Goal: Task Accomplishment & Management: Manage account settings

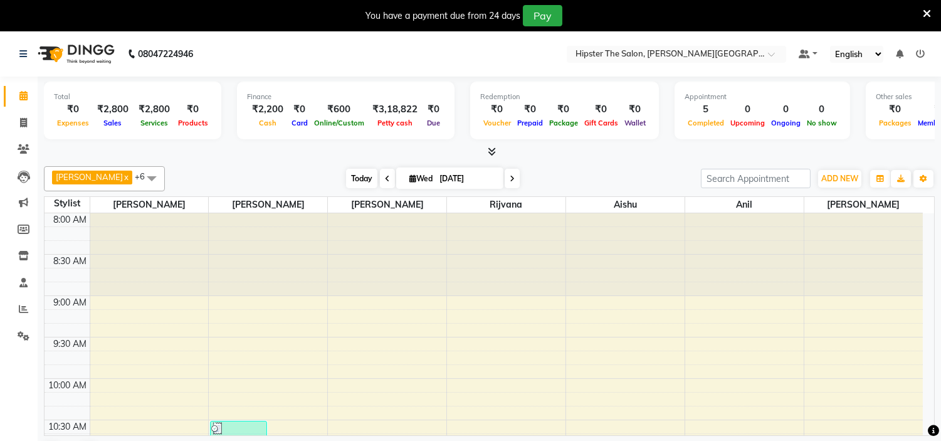
click at [346, 175] on span "Today" at bounding box center [361, 178] width 31 height 19
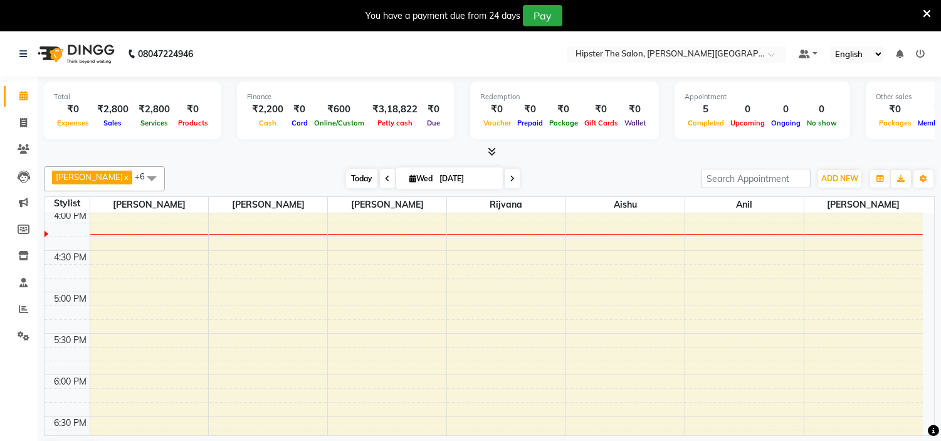
click at [347, 184] on span "Today" at bounding box center [361, 178] width 31 height 19
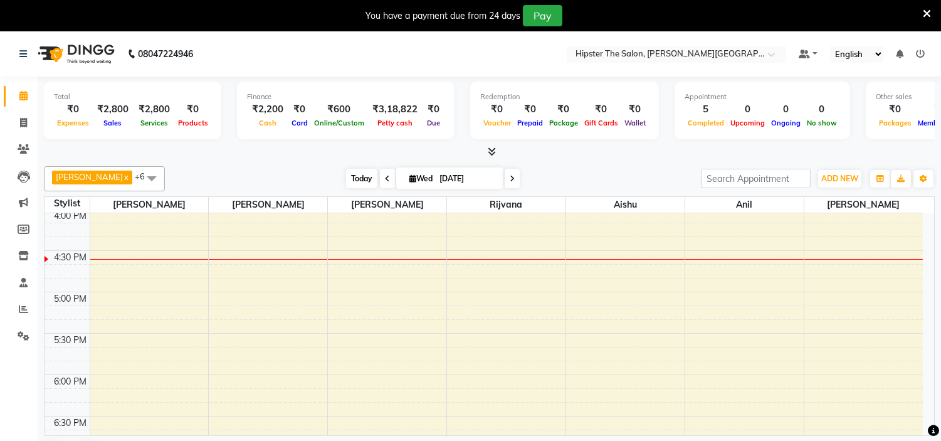
click at [346, 181] on span "Today" at bounding box center [361, 178] width 31 height 19
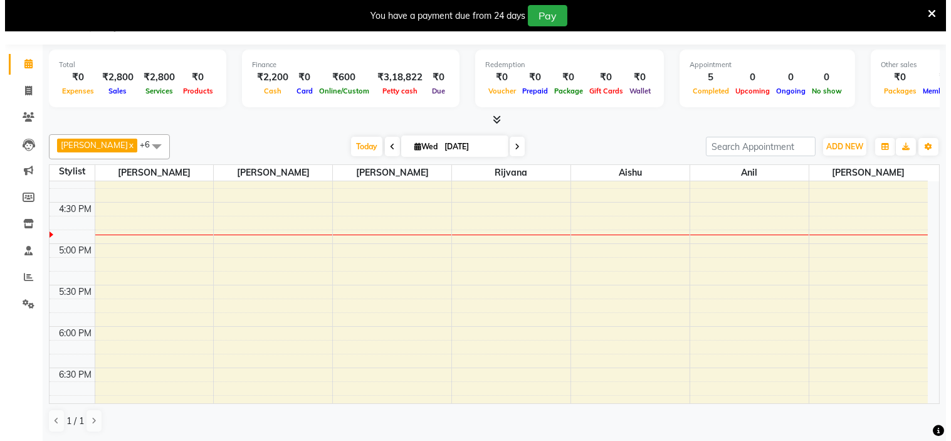
scroll to position [686, 0]
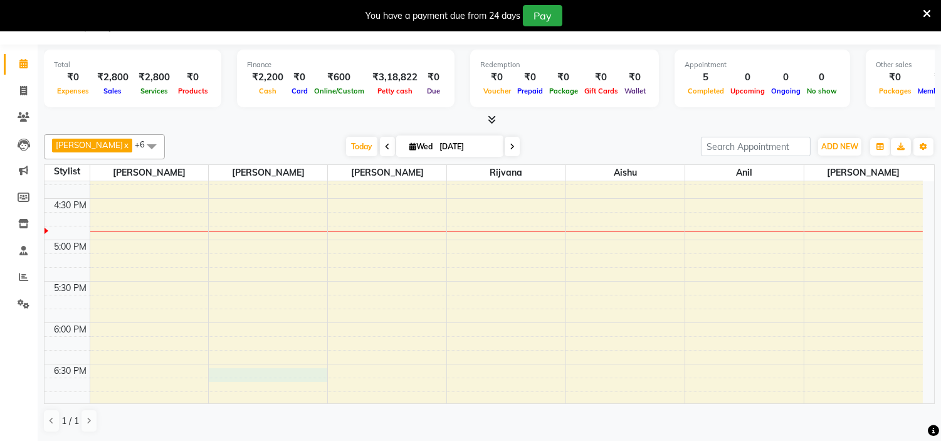
click at [257, 374] on div "8:00 AM 8:30 AM 9:00 AM 9:30 AM 10:00 AM 10:30 AM 11:00 AM 11:30 AM 12:00 PM 12…" at bounding box center [483, 32] width 878 height 1075
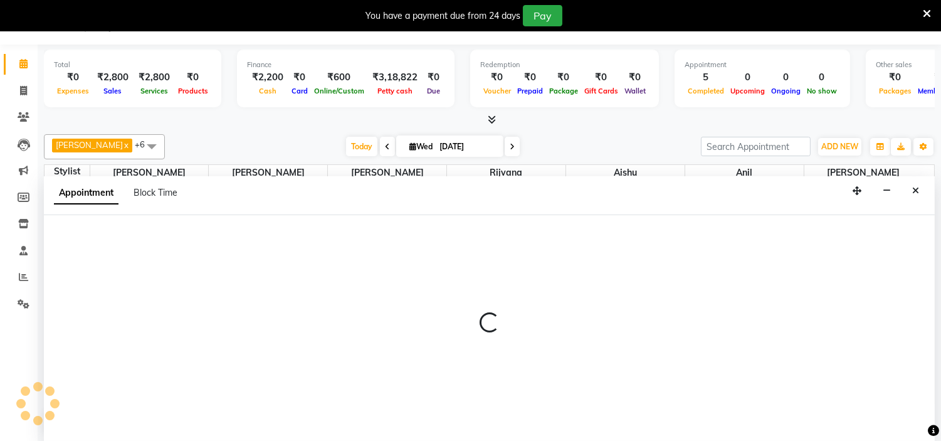
select select "85980"
select select "1110"
select select "tentative"
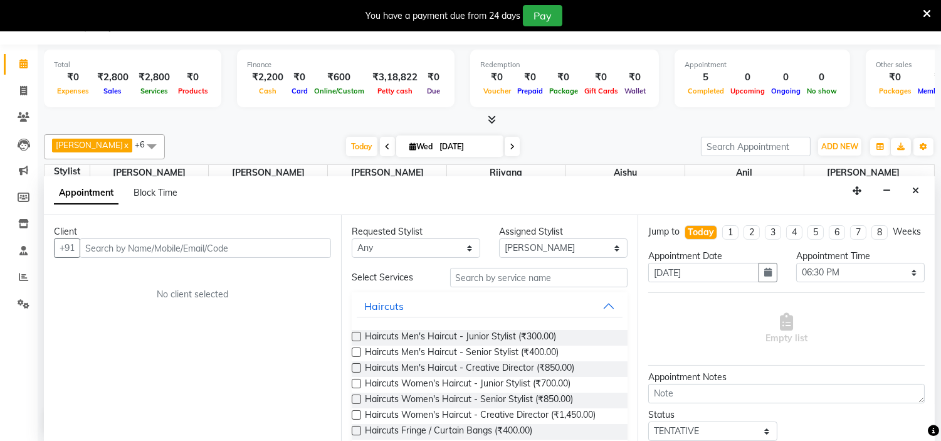
click at [281, 251] on input "text" at bounding box center [205, 247] width 251 height 19
type input "9930004007"
click at [292, 244] on span "Add Client" at bounding box center [305, 247] width 42 height 11
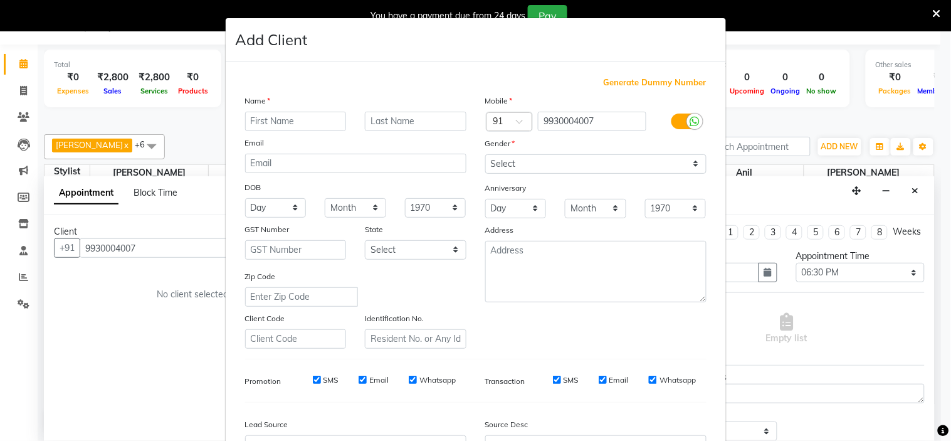
click at [312, 121] on input "text" at bounding box center [296, 121] width 102 height 19
click at [405, 118] on input "text" at bounding box center [416, 121] width 102 height 19
click at [286, 110] on div "Name" at bounding box center [356, 103] width 240 height 18
click at [293, 123] on input "[PERSON_NAME]" at bounding box center [296, 121] width 102 height 19
type input "[PERSON_NAME]"
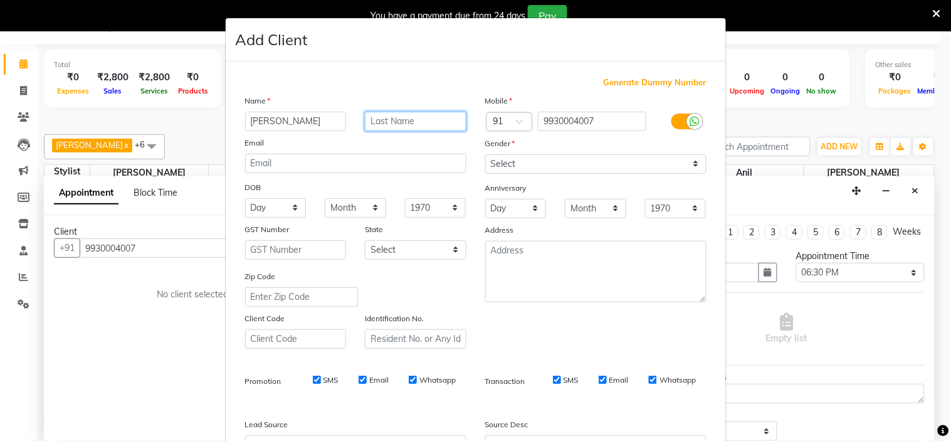
click at [385, 120] on input "text" at bounding box center [416, 121] width 102 height 19
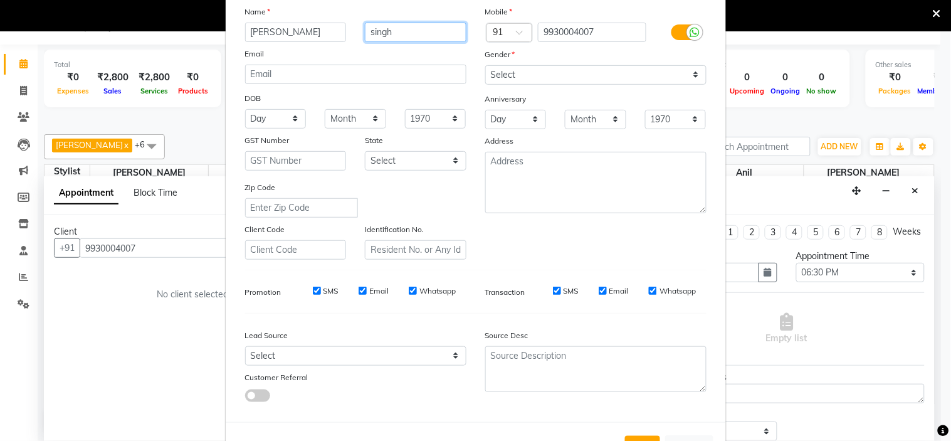
scroll to position [90, 0]
type input "singh"
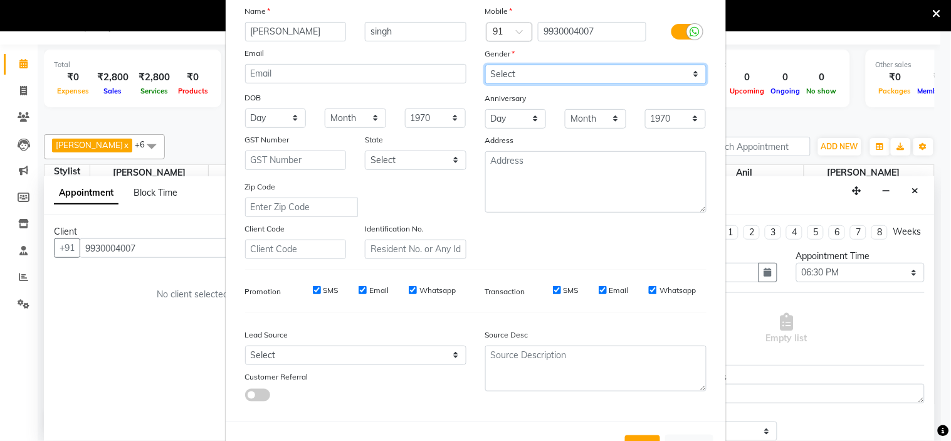
drag, startPoint x: 564, startPoint y: 76, endPoint x: 513, endPoint y: 127, distance: 72.2
click at [513, 127] on div "Mobile Country Code × 91 9930004007 Gender Select [DEMOGRAPHIC_DATA] [DEMOGRAPH…" at bounding box center [596, 131] width 240 height 254
select select "[DEMOGRAPHIC_DATA]"
click at [485, 65] on select "Select [DEMOGRAPHIC_DATA] [DEMOGRAPHIC_DATA] Other Prefer Not To Say" at bounding box center [595, 74] width 221 height 19
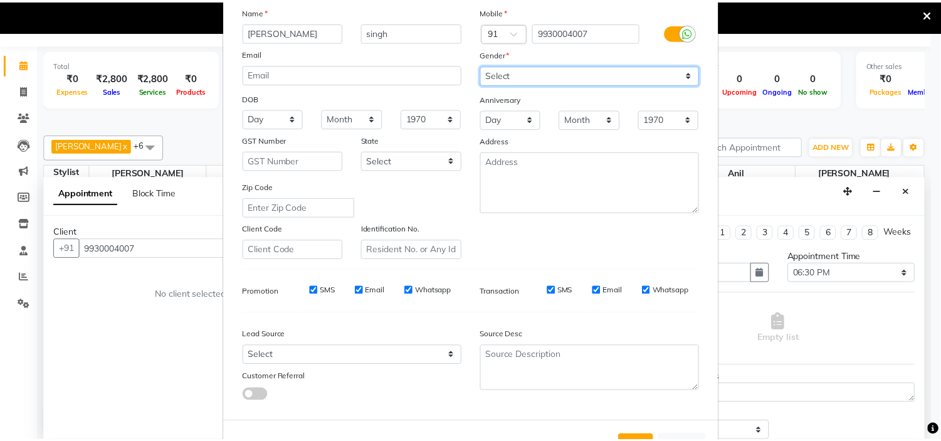
scroll to position [139, 0]
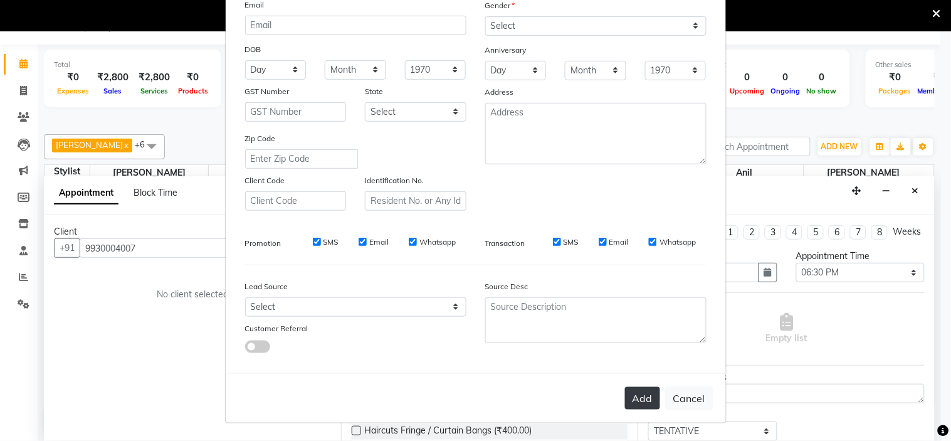
click at [634, 394] on button "Add" at bounding box center [642, 398] width 35 height 23
select select
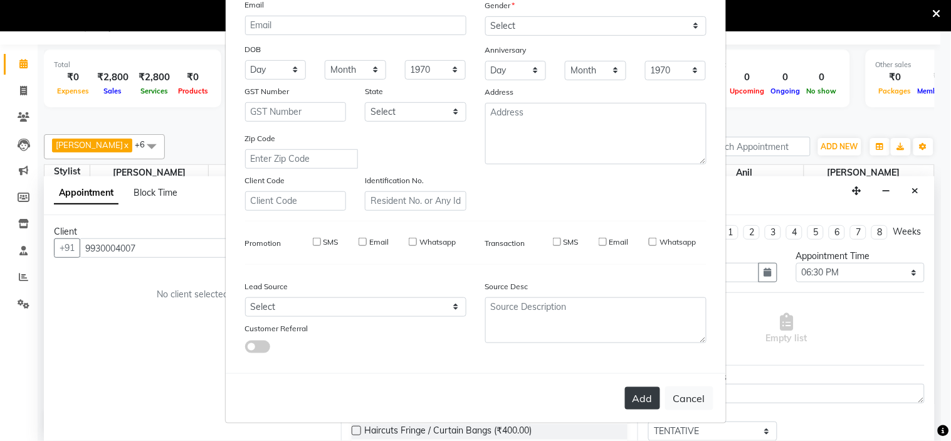
select select
checkbox input "false"
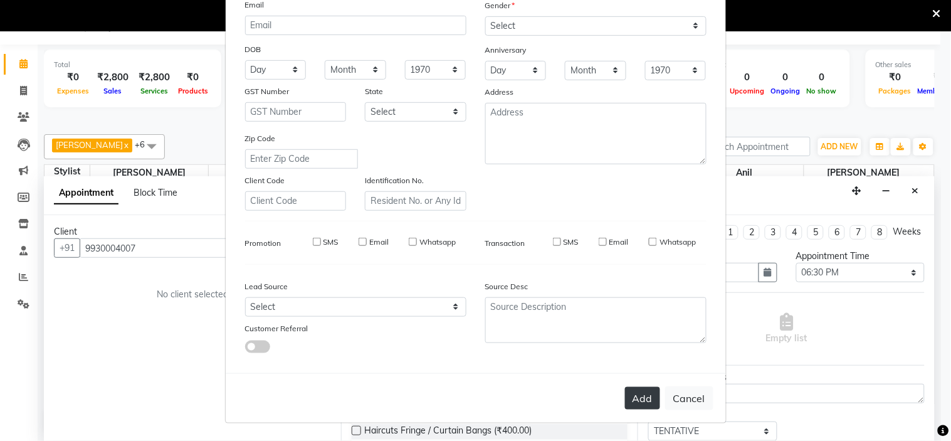
checkbox input "false"
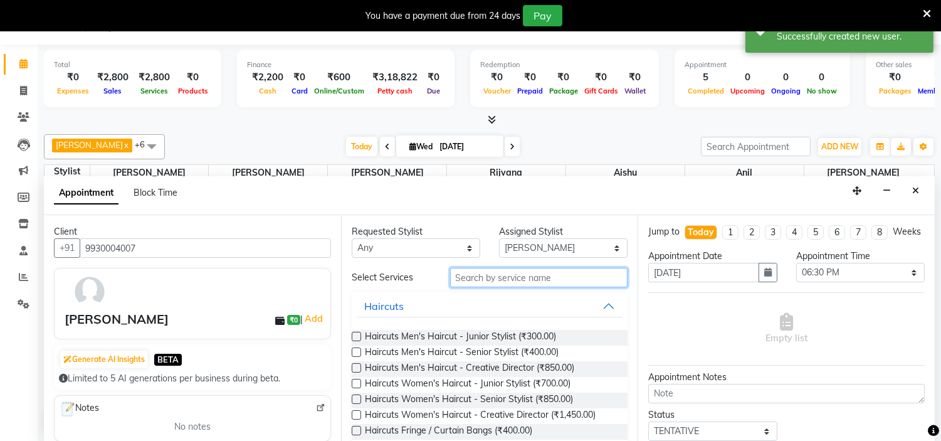
click at [491, 272] on input "text" at bounding box center [539, 277] width 178 height 19
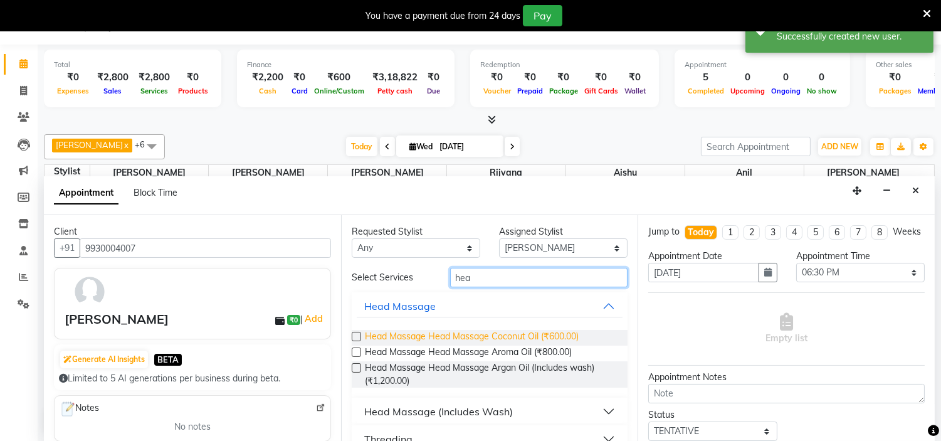
type input "hea"
click at [453, 337] on span "Head Massage Head Massage Coconut Oil (₹600.00)" at bounding box center [472, 338] width 214 height 16
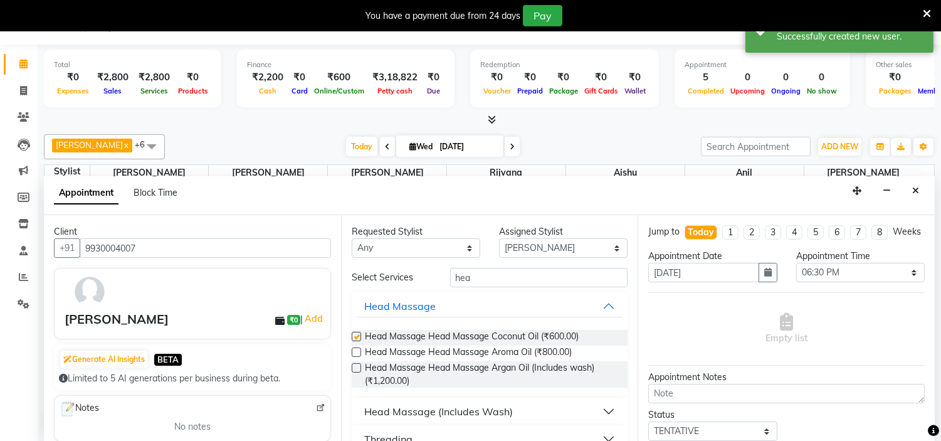
checkbox input "false"
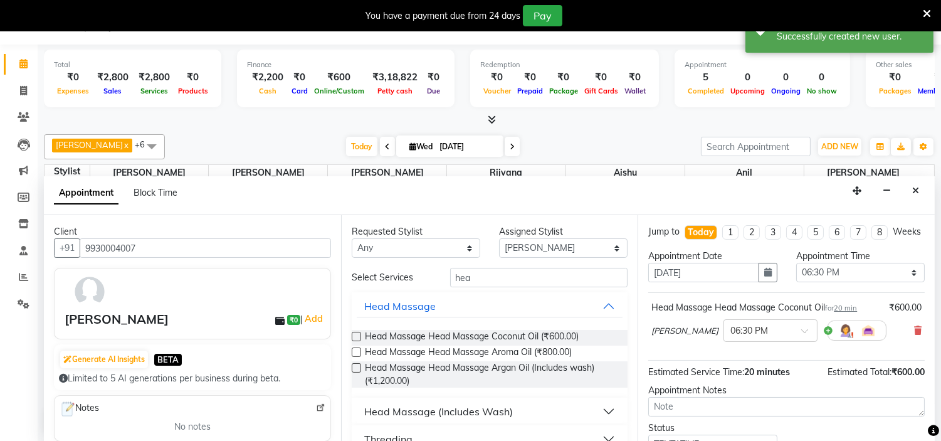
scroll to position [103, 0]
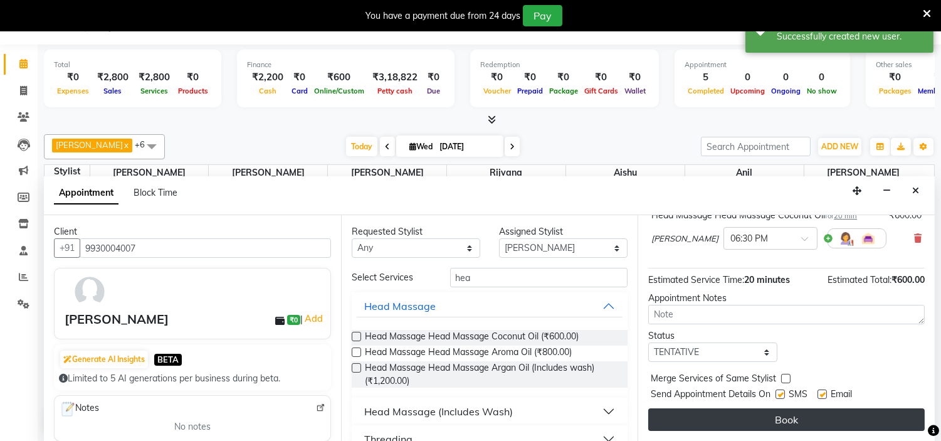
click at [772, 422] on button "Book" at bounding box center [786, 419] width 276 height 23
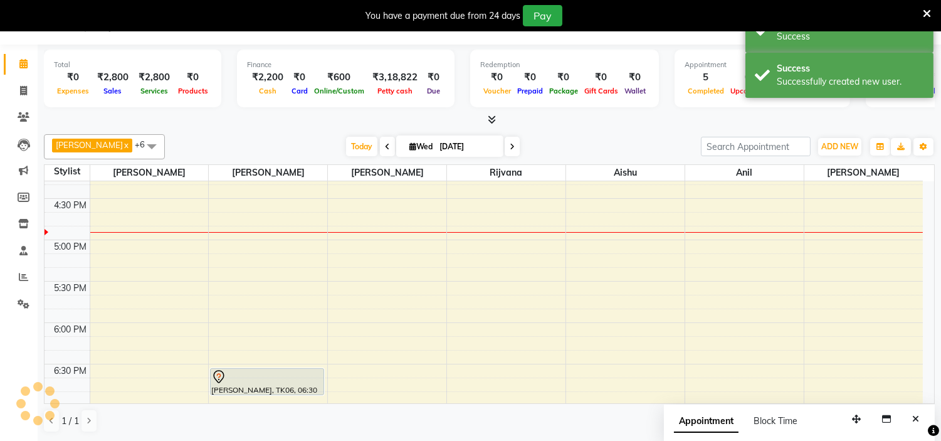
scroll to position [0, 0]
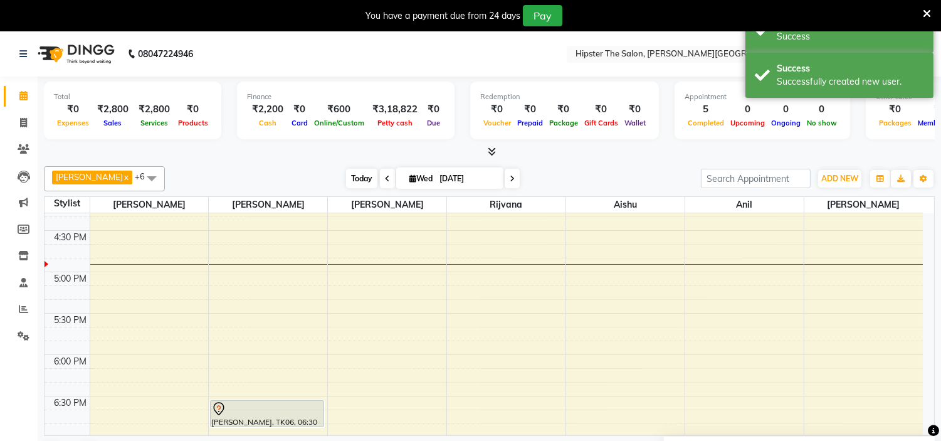
click at [346, 179] on span "Today" at bounding box center [361, 178] width 31 height 19
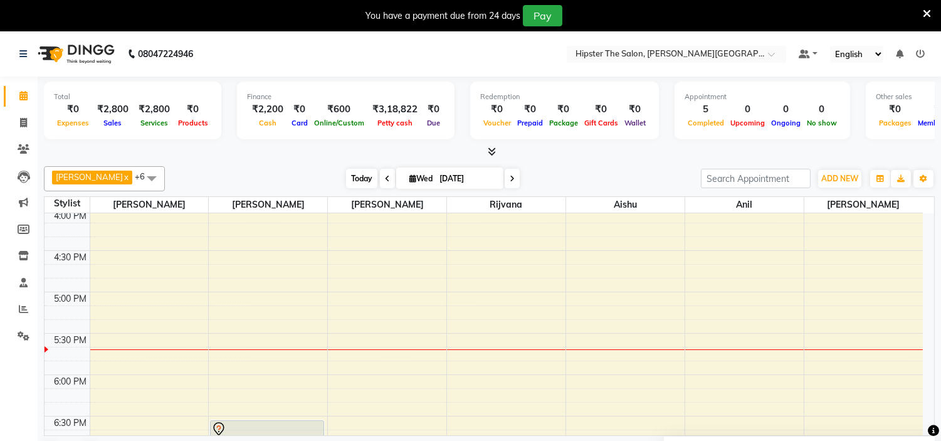
click at [346, 179] on span "Today" at bounding box center [361, 178] width 31 height 19
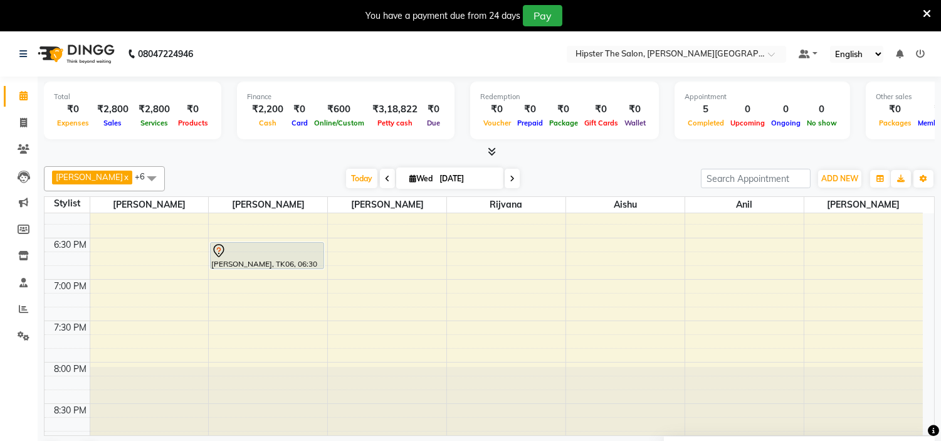
scroll to position [857, 0]
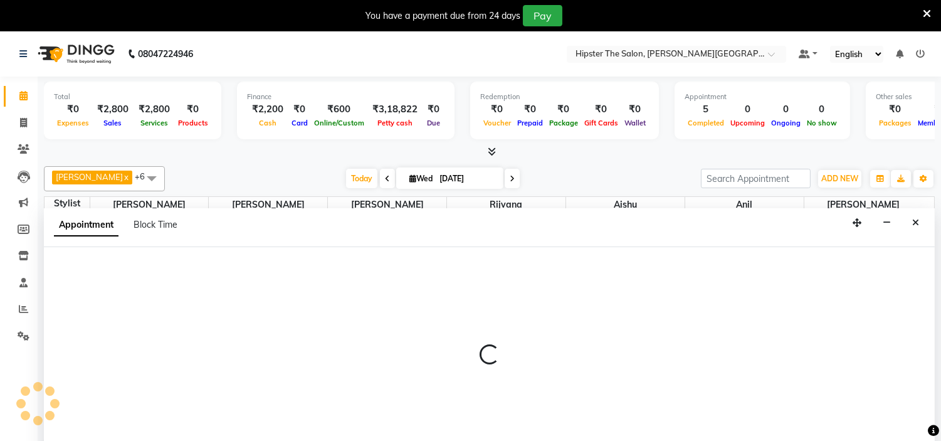
select select "85977"
select select "1140"
select select "tentative"
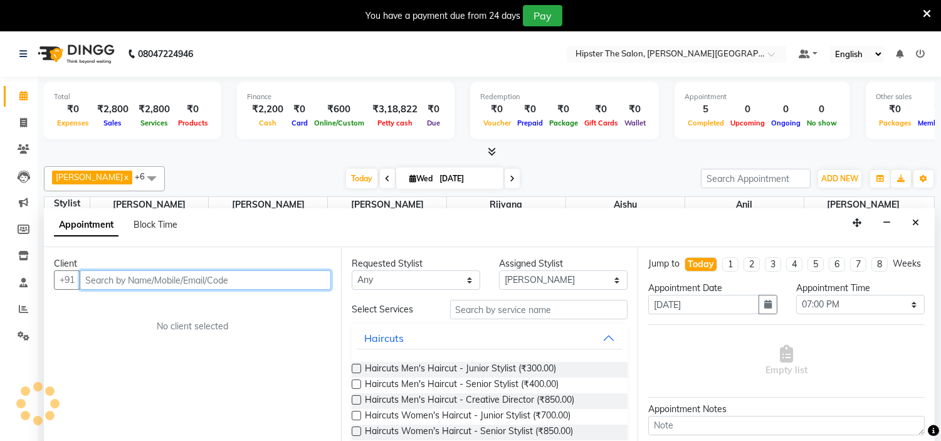
scroll to position [32, 0]
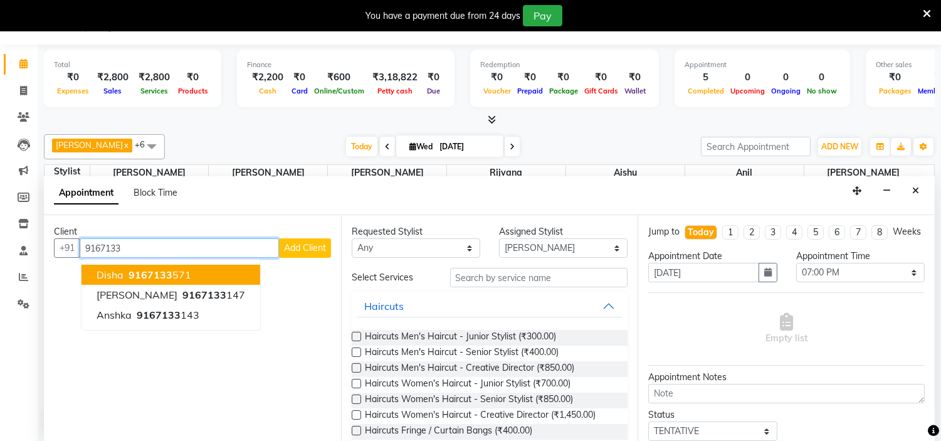
click at [170, 253] on input "9167133" at bounding box center [179, 247] width 199 height 19
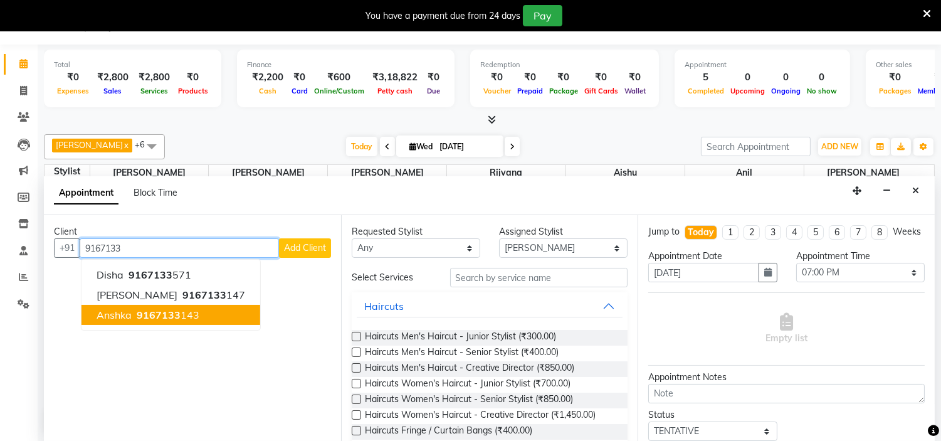
click at [153, 310] on span "9167133" at bounding box center [159, 314] width 44 height 13
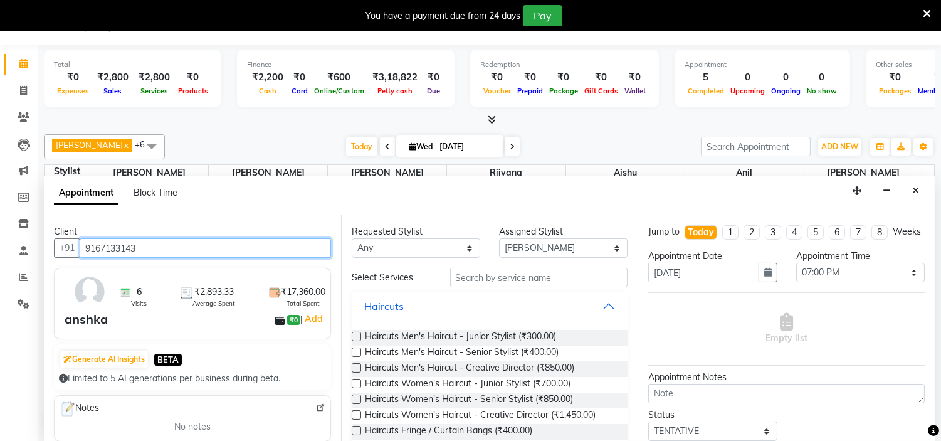
type input "9167133143"
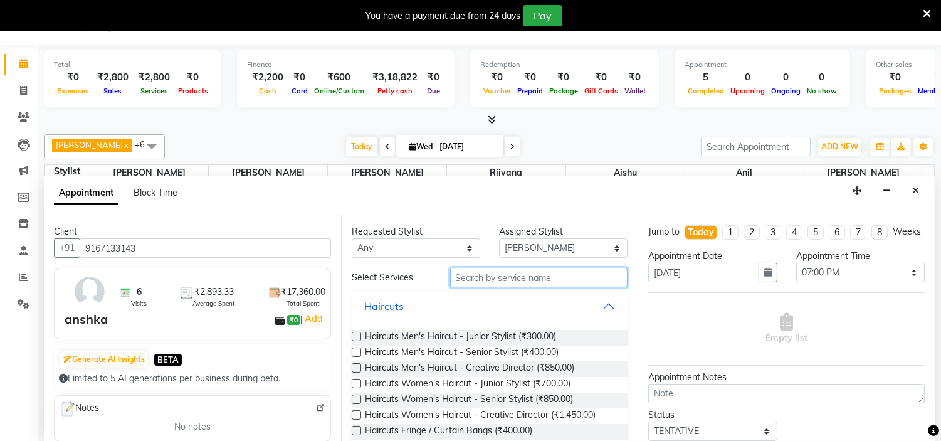
click at [497, 278] on input "text" at bounding box center [539, 277] width 178 height 19
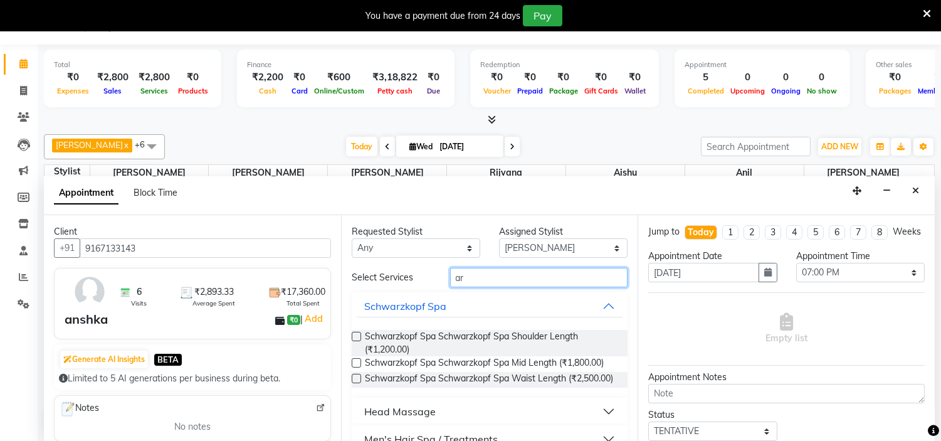
type input "a"
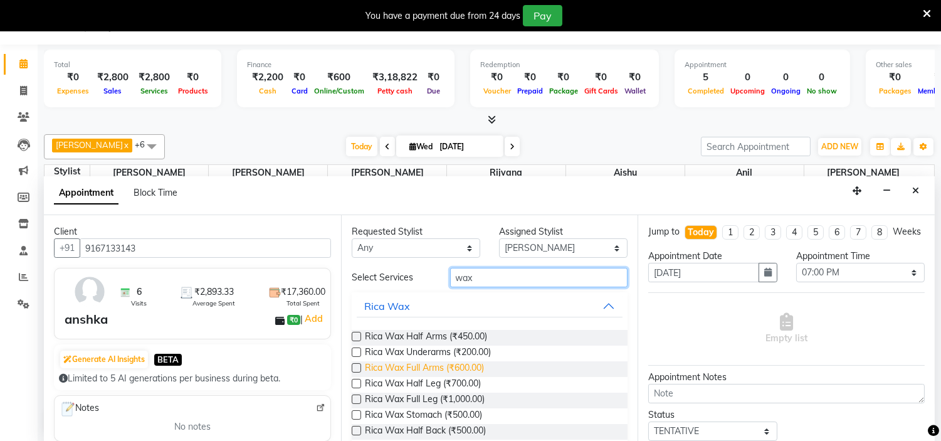
type input "wax"
click at [477, 362] on span "Rica Wax Full Arms (₹600.00)" at bounding box center [424, 369] width 119 height 16
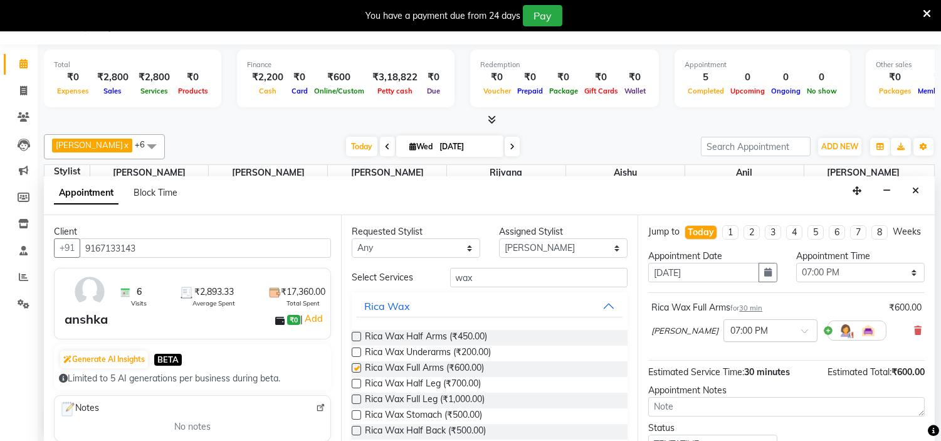
checkbox input "false"
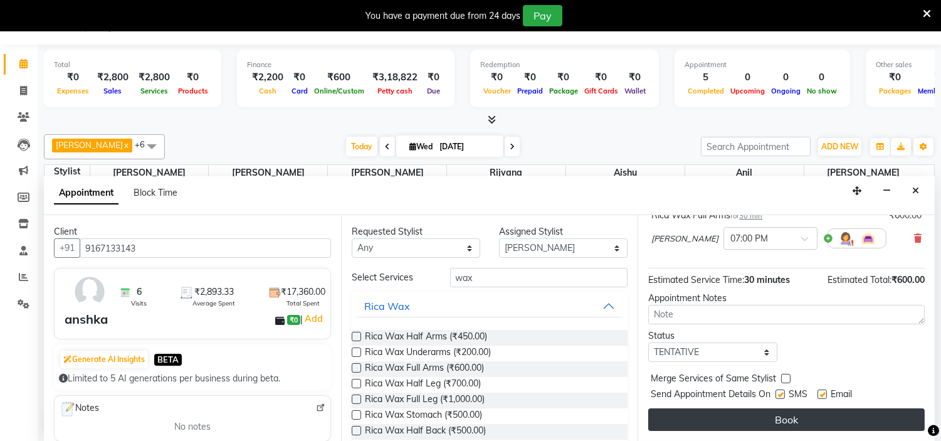
click at [790, 418] on button "Book" at bounding box center [786, 419] width 276 height 23
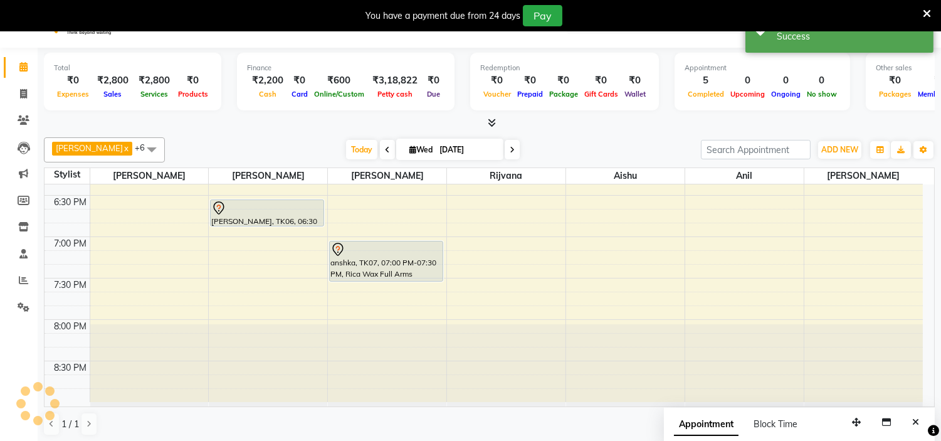
scroll to position [0, 0]
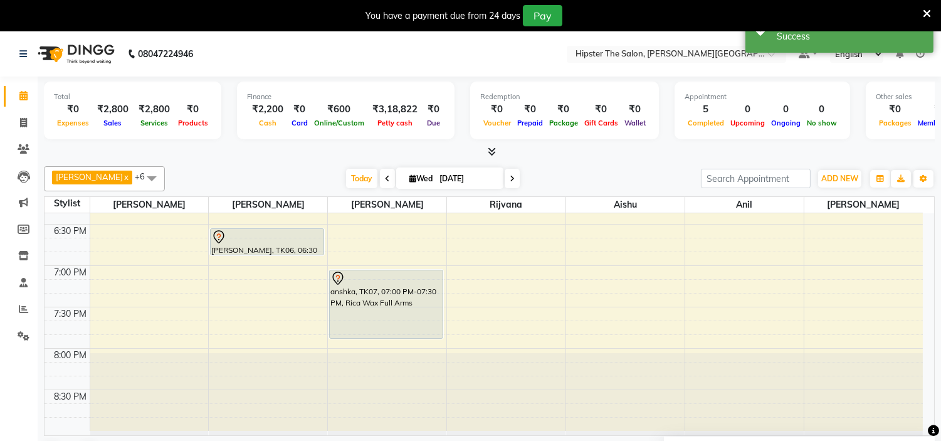
drag, startPoint x: 374, startPoint y: 308, endPoint x: 361, endPoint y: 342, distance: 36.9
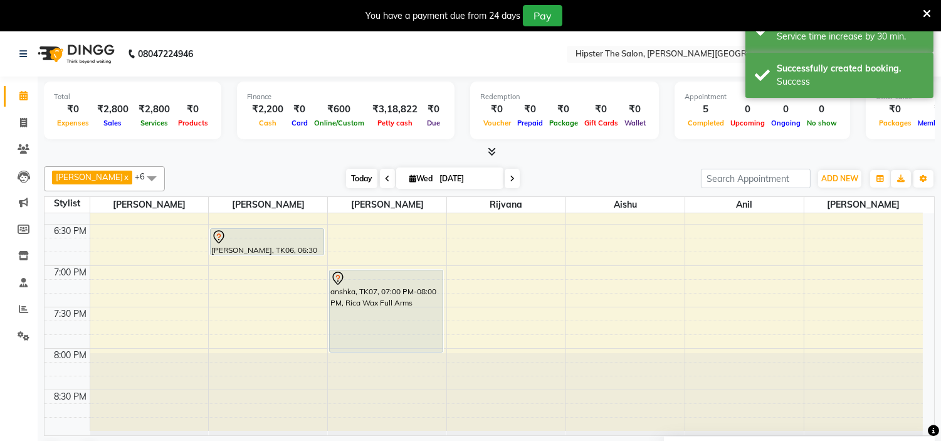
click at [346, 178] on span "Today" at bounding box center [361, 178] width 31 height 19
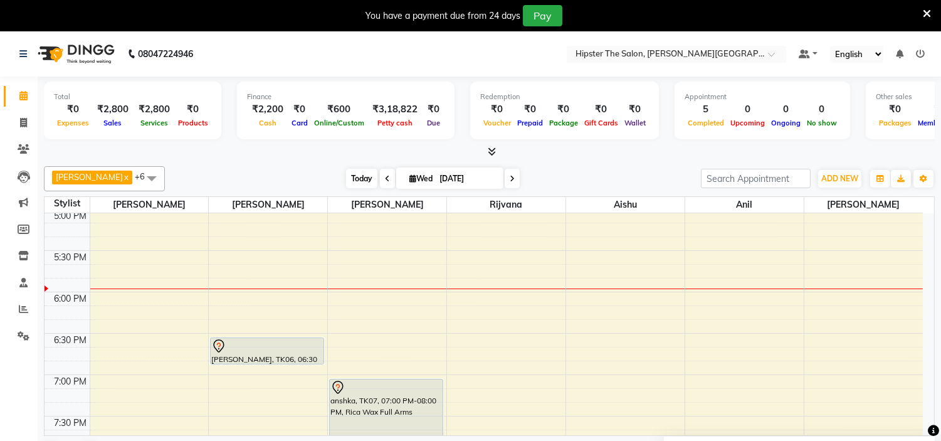
click at [358, 176] on span "Today" at bounding box center [361, 178] width 31 height 19
click at [346, 178] on span "Today" at bounding box center [361, 178] width 31 height 19
click at [350, 170] on span "Today" at bounding box center [361, 178] width 31 height 19
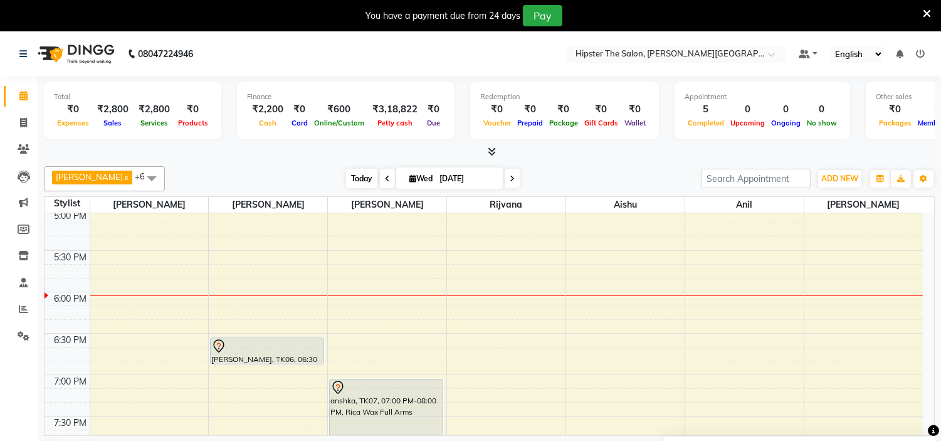
click at [350, 170] on span "Today" at bounding box center [361, 178] width 31 height 19
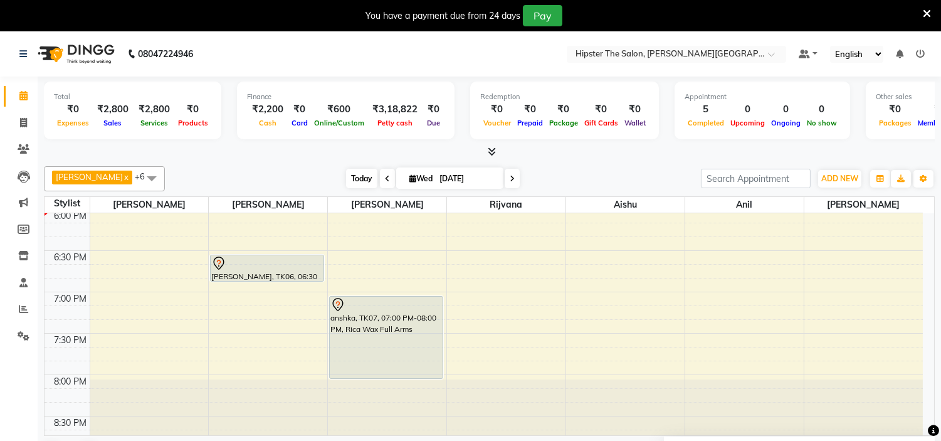
click at [346, 175] on span "Today" at bounding box center [361, 178] width 31 height 19
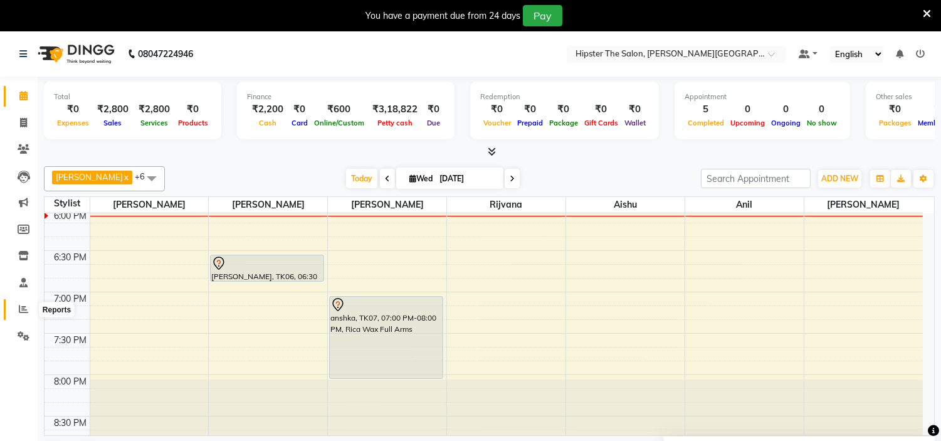
click at [17, 311] on span at bounding box center [24, 309] width 22 height 14
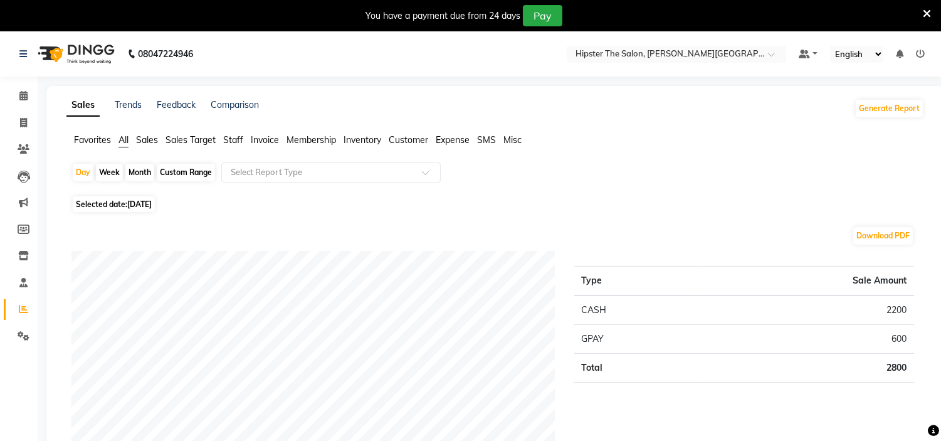
click at [173, 172] on div "Custom Range" at bounding box center [186, 173] width 58 height 18
select select "9"
select select "2025"
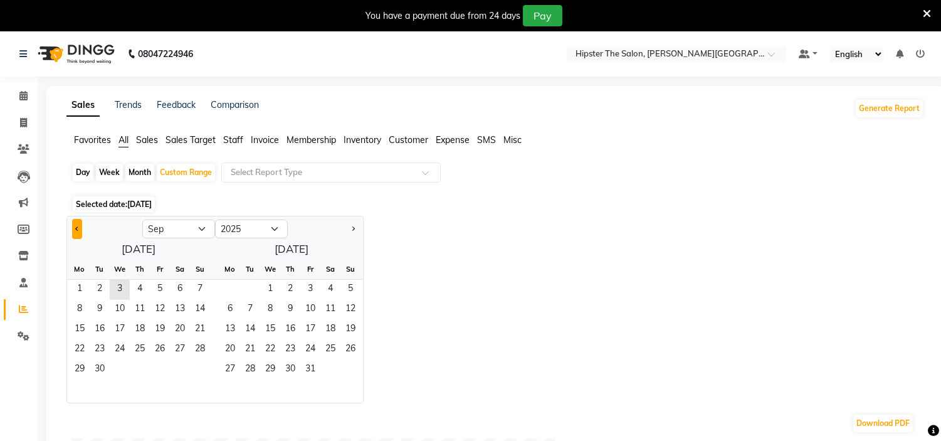
click at [76, 230] on button "Previous month" at bounding box center [77, 229] width 10 height 20
select select "8"
click at [159, 293] on span "1" at bounding box center [160, 290] width 20 height 20
click at [198, 364] on span "31" at bounding box center [200, 370] width 20 height 20
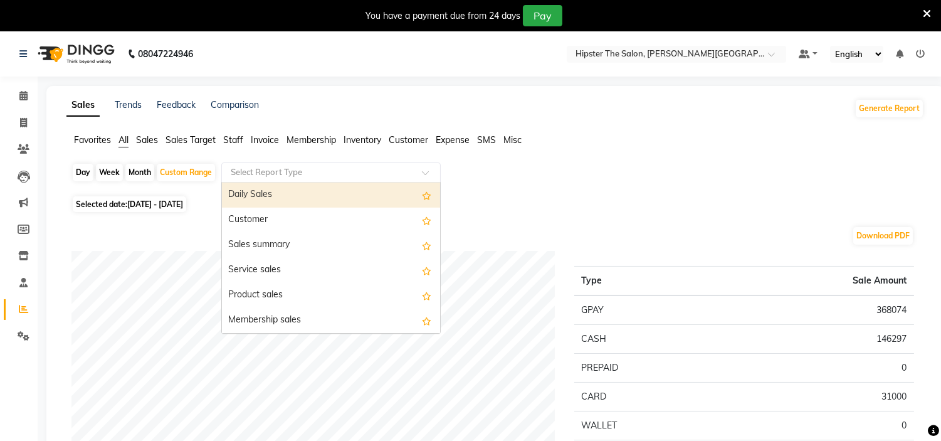
click at [253, 175] on input "text" at bounding box center [318, 172] width 181 height 13
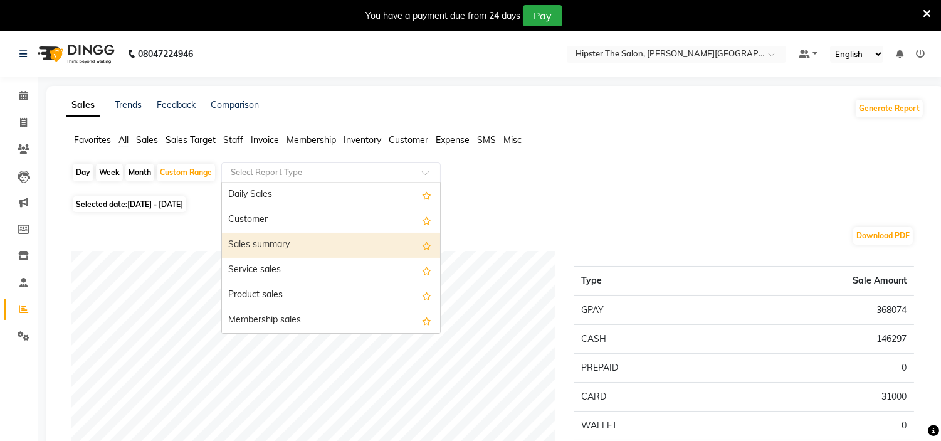
click at [255, 241] on div "Sales summary" at bounding box center [331, 245] width 218 height 25
select select "full_report"
select select "csv"
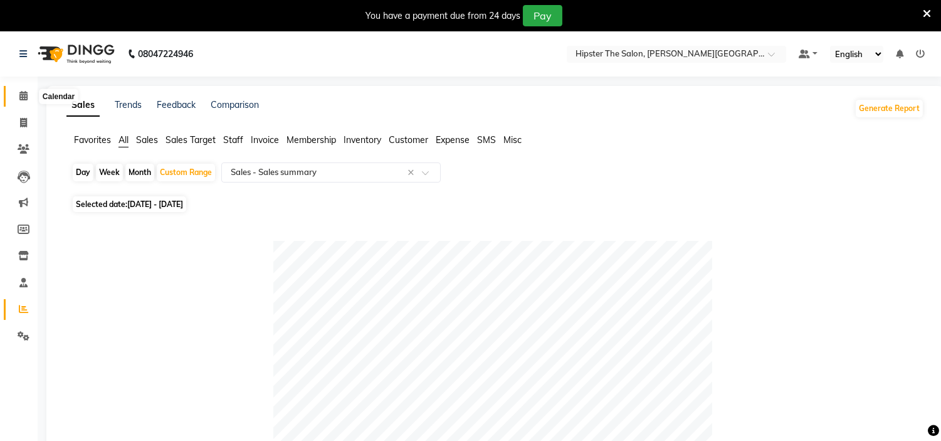
click at [27, 96] on span at bounding box center [24, 96] width 22 height 14
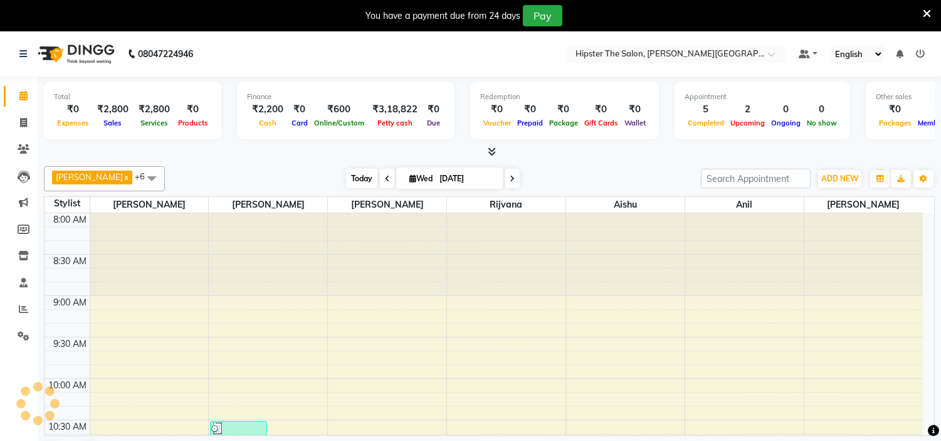
click at [347, 174] on span "Today" at bounding box center [361, 178] width 31 height 19
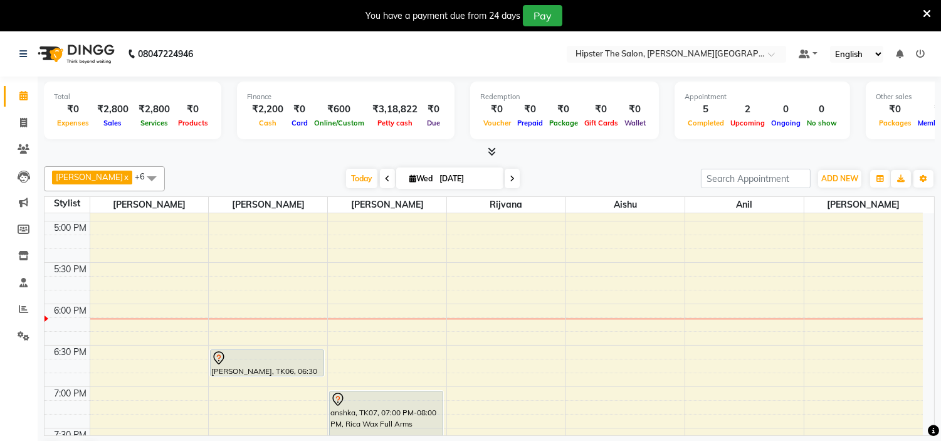
scroll to position [796, 0]
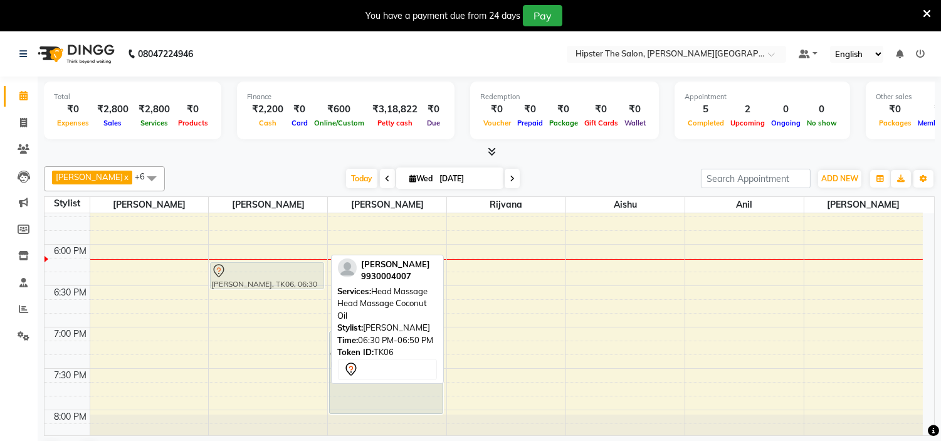
drag, startPoint x: 283, startPoint y: 302, endPoint x: 279, endPoint y: 271, distance: 31.6
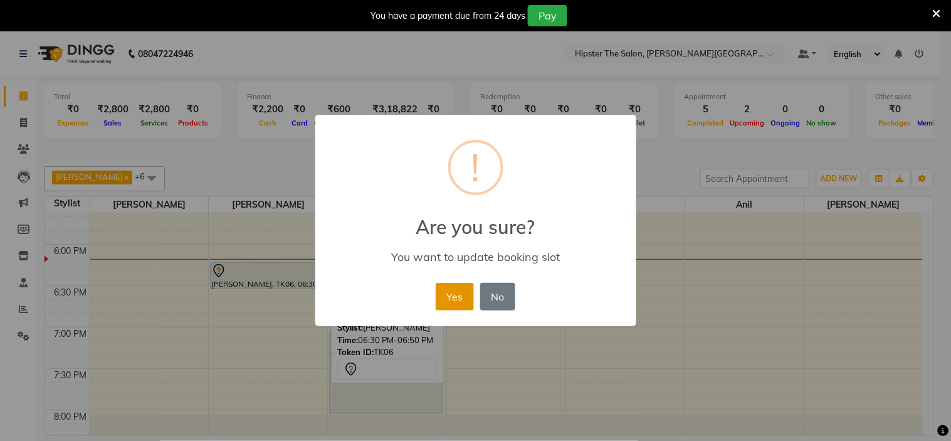
click at [450, 301] on button "Yes" at bounding box center [455, 297] width 38 height 28
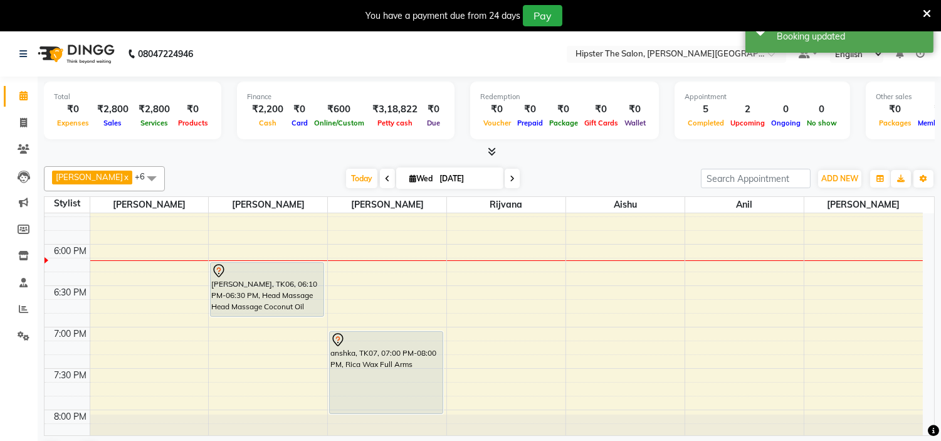
drag, startPoint x: 258, startPoint y: 286, endPoint x: 259, endPoint y: 316, distance: 30.1
drag, startPoint x: 267, startPoint y: 315, endPoint x: 269, endPoint y: 331, distance: 16.5
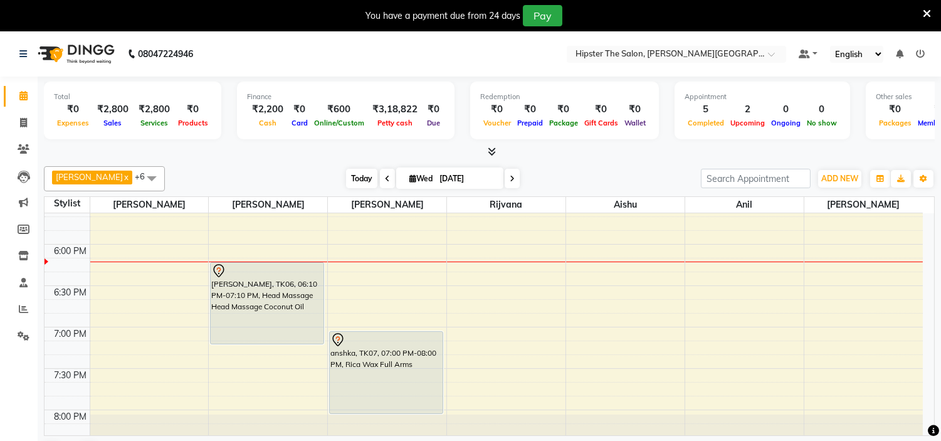
click at [346, 170] on span "Today" at bounding box center [361, 178] width 31 height 19
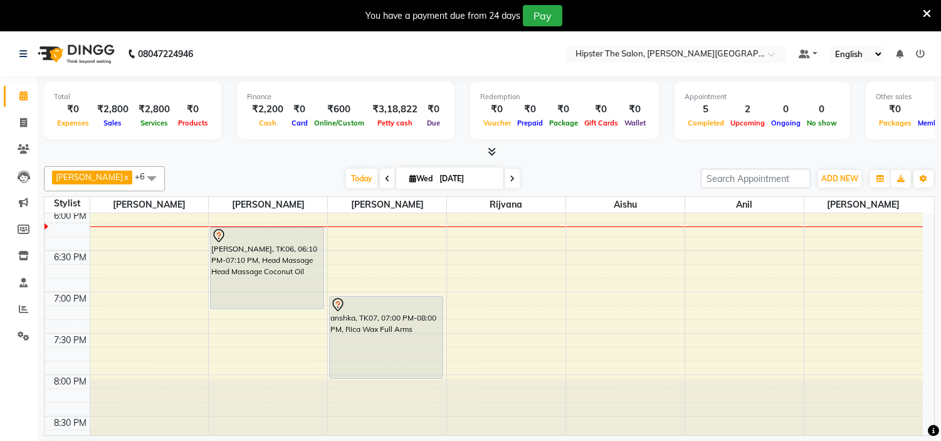
scroll to position [857, 0]
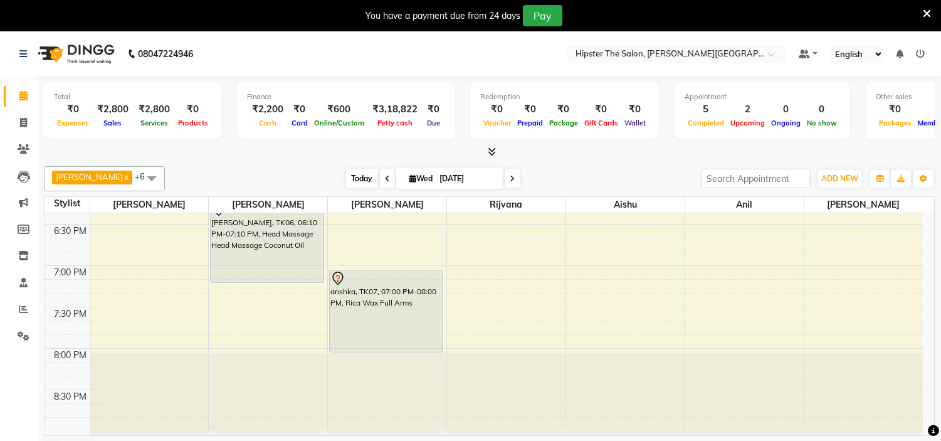
click at [346, 174] on span "Today" at bounding box center [361, 178] width 31 height 19
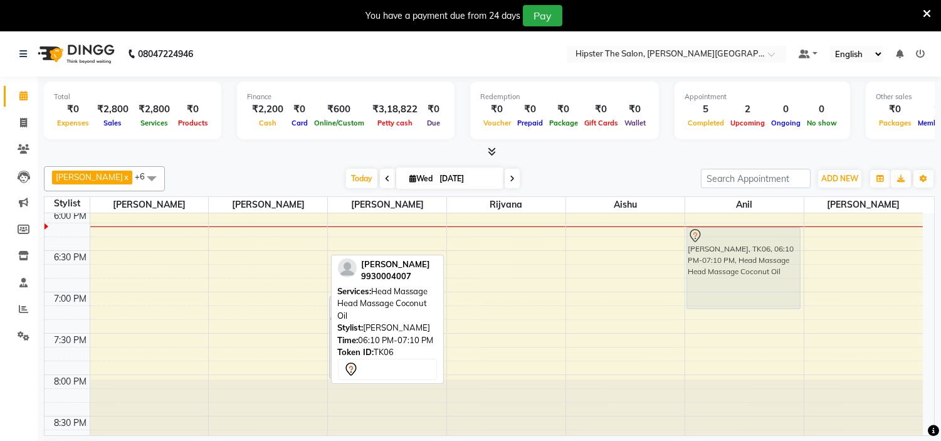
drag, startPoint x: 260, startPoint y: 261, endPoint x: 687, endPoint y: 264, distance: 426.8
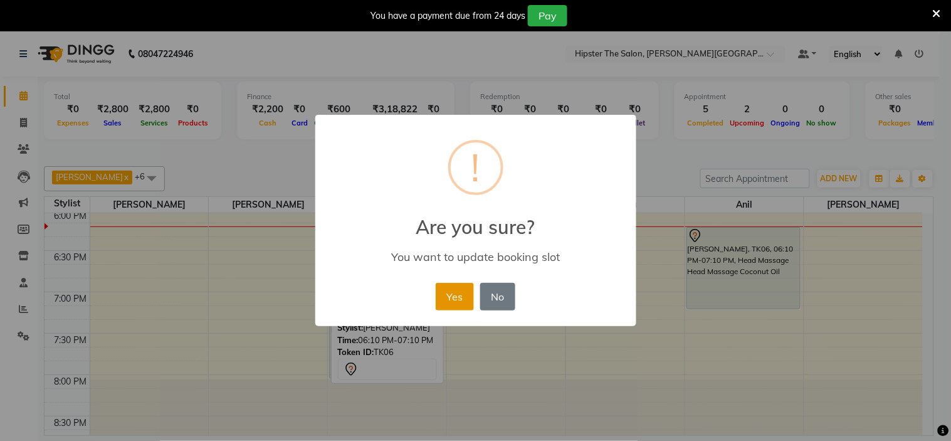
click at [454, 293] on button "Yes" at bounding box center [455, 297] width 38 height 28
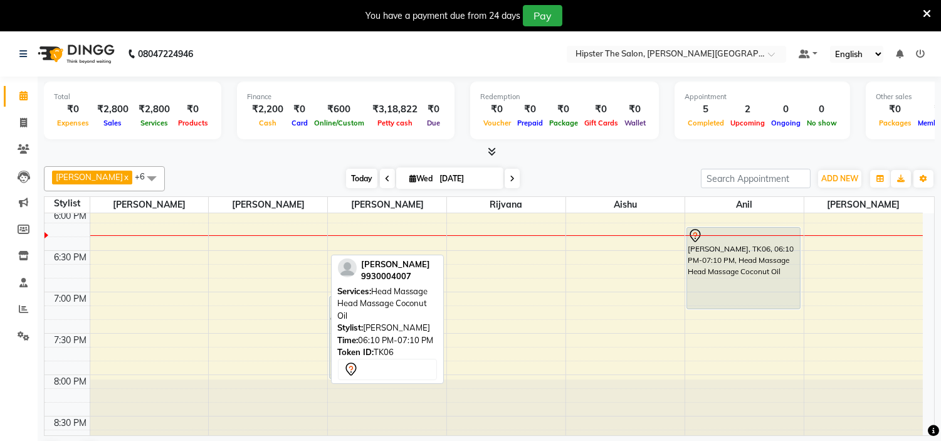
click at [346, 170] on span "Today" at bounding box center [361, 178] width 31 height 19
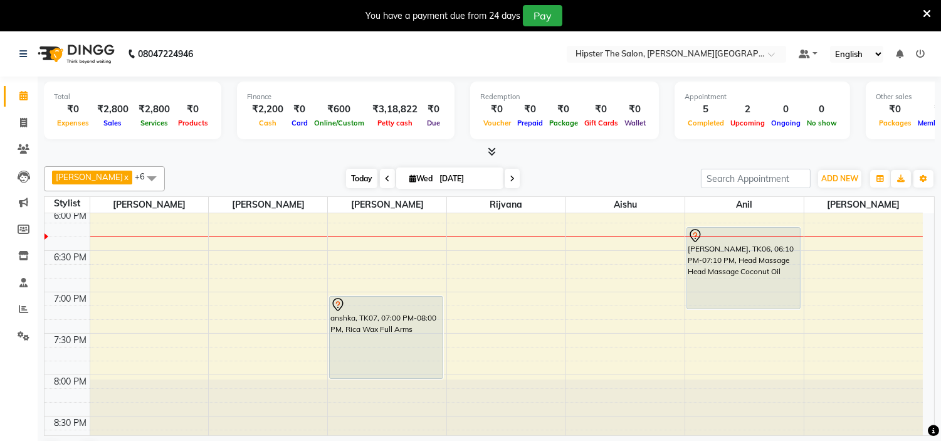
click at [346, 177] on span "Today" at bounding box center [361, 178] width 31 height 19
click at [346, 182] on span "Today" at bounding box center [361, 178] width 31 height 19
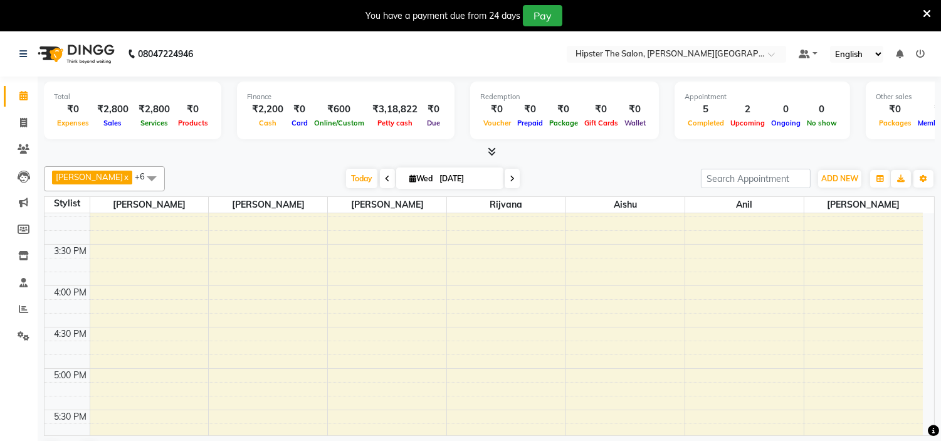
scroll to position [590, 0]
click at [346, 181] on span "Today" at bounding box center [361, 178] width 31 height 19
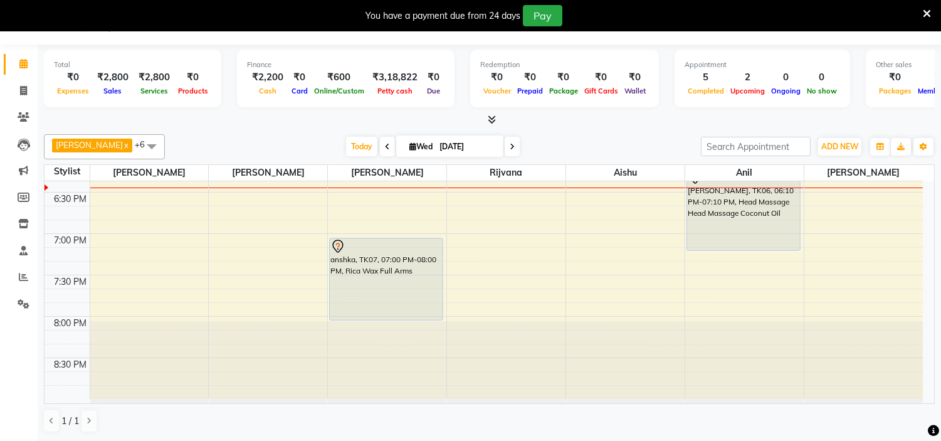
scroll to position [0, 0]
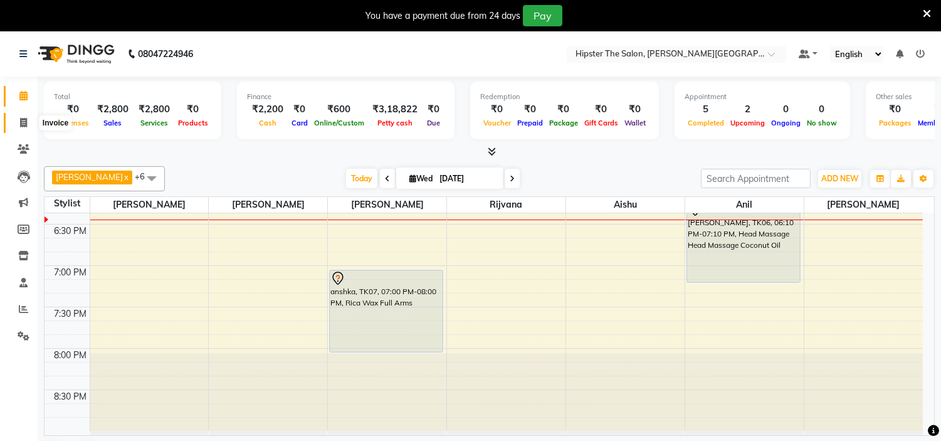
click at [23, 125] on icon at bounding box center [23, 122] width 7 height 9
select select "service"
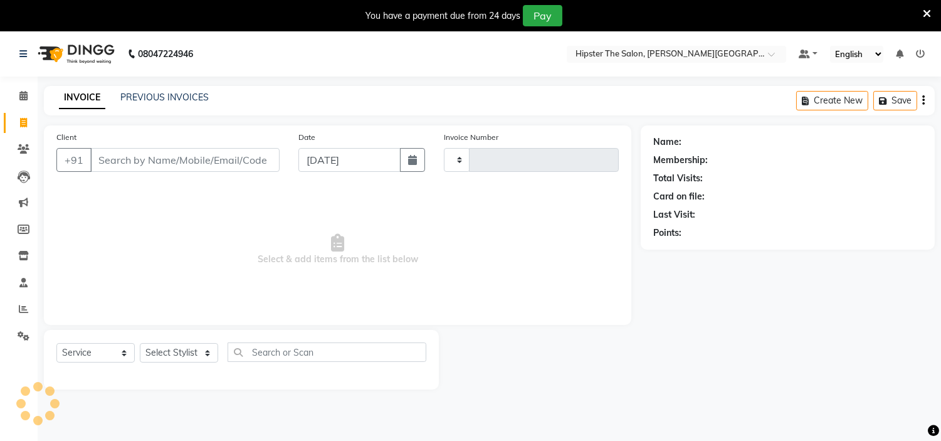
type input "1063"
select select "8592"
click at [199, 160] on input "Client" at bounding box center [184, 160] width 189 height 24
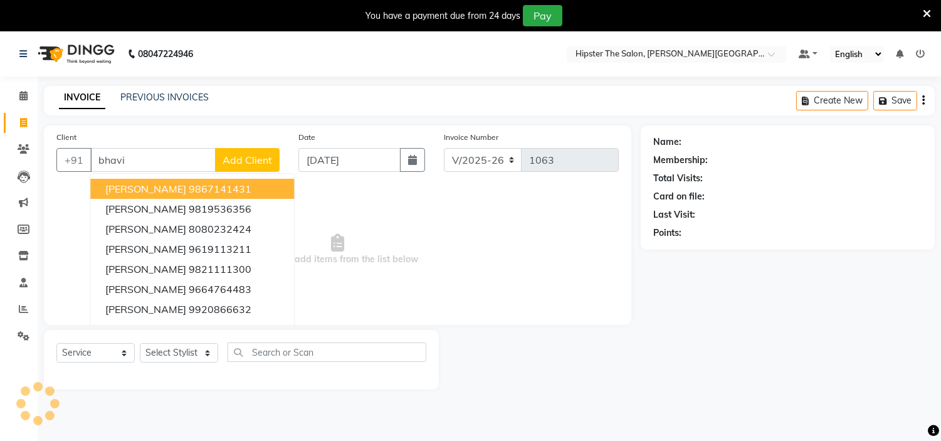
click at [155, 191] on span "[PERSON_NAME]" at bounding box center [145, 188] width 81 height 13
type input "9867141431"
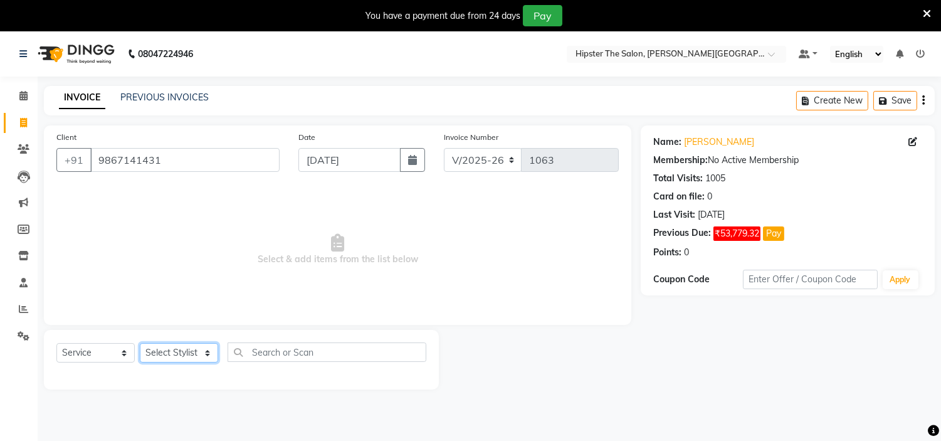
click at [159, 356] on select "Select Stylist [PERSON_NAME] [PERSON_NAME] [PERSON_NAME] [PERSON_NAME] Manager …" at bounding box center [179, 352] width 78 height 19
select select "85979"
click at [140, 343] on select "Select Stylist [PERSON_NAME] [PERSON_NAME] [PERSON_NAME] [PERSON_NAME] Manager …" at bounding box center [179, 352] width 78 height 19
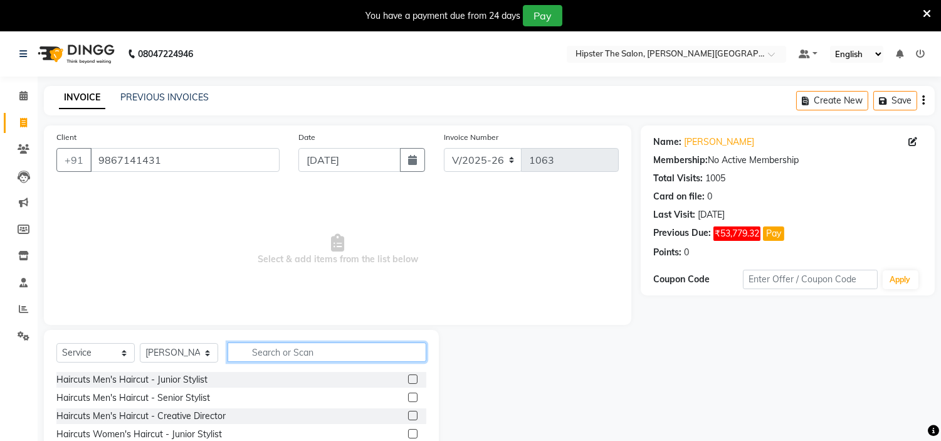
click at [259, 348] on input "text" at bounding box center [327, 351] width 199 height 19
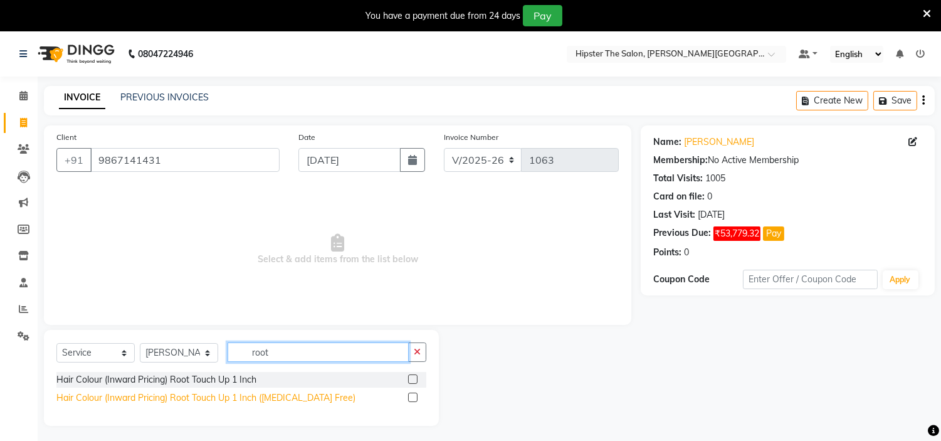
type input "root"
click at [214, 399] on div "Hair Colour (Inward Pricing) Root Touch Up 1 Inch ([MEDICAL_DATA] Free)" at bounding box center [205, 397] width 299 height 13
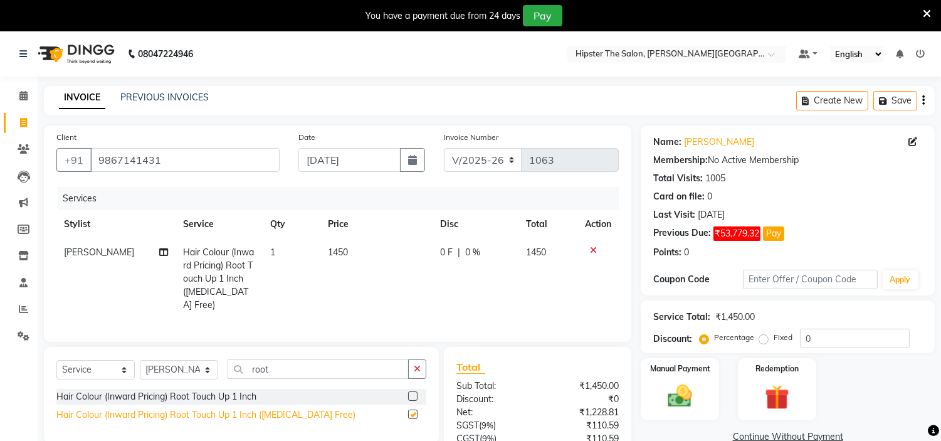
checkbox input "false"
click at [342, 255] on span "1450" at bounding box center [338, 251] width 20 height 11
select select "85979"
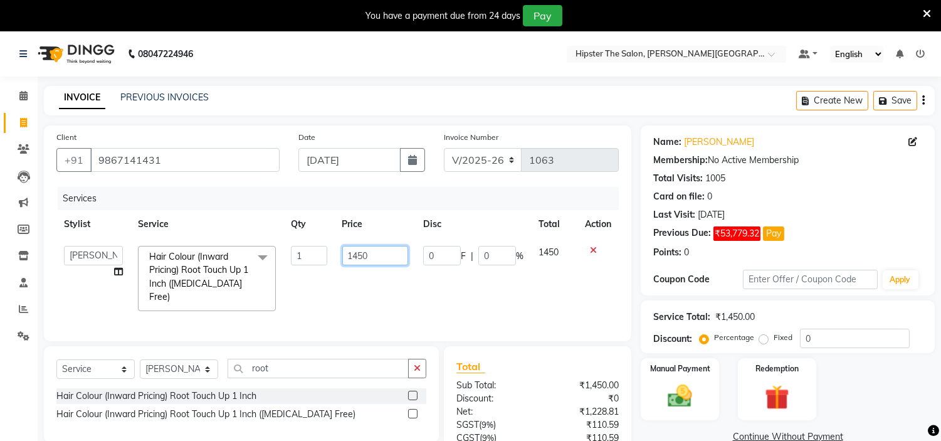
click at [365, 258] on input "1450" at bounding box center [375, 255] width 66 height 19
click at [394, 256] on input "1200" at bounding box center [375, 255] width 66 height 19
type input "1000"
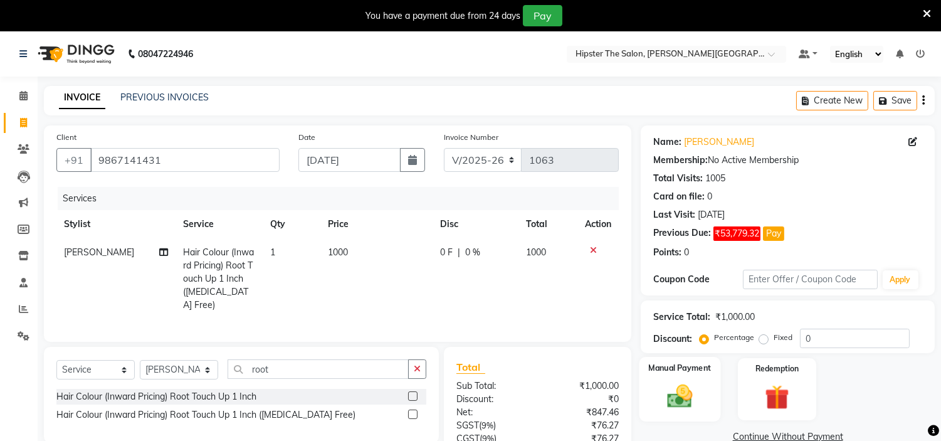
click at [690, 389] on img at bounding box center [679, 396] width 41 height 29
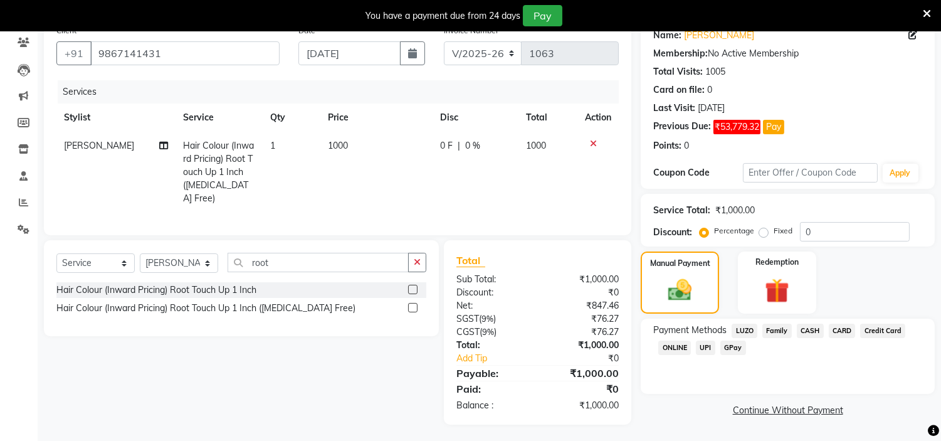
click at [725, 346] on span "GPay" at bounding box center [733, 347] width 26 height 14
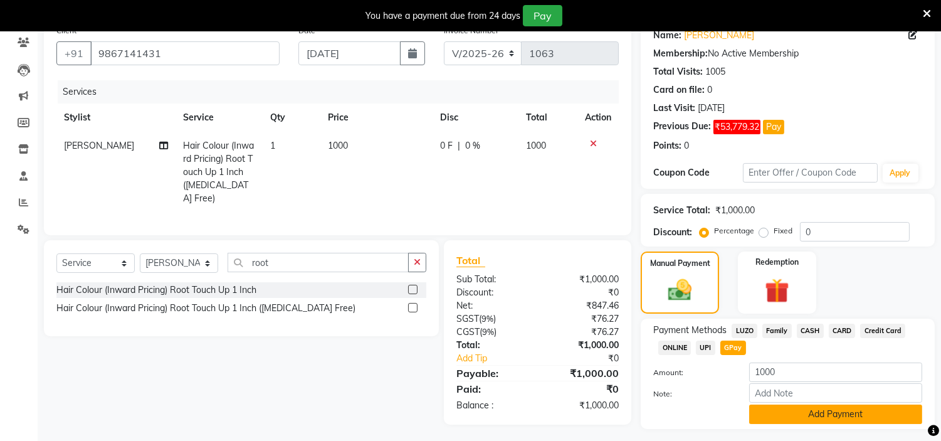
click at [755, 407] on button "Add Payment" at bounding box center [835, 413] width 173 height 19
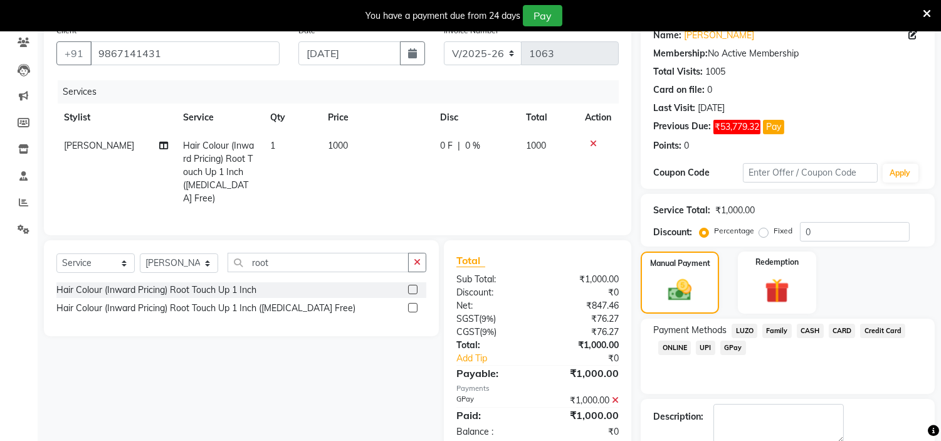
scroll to position [174, 0]
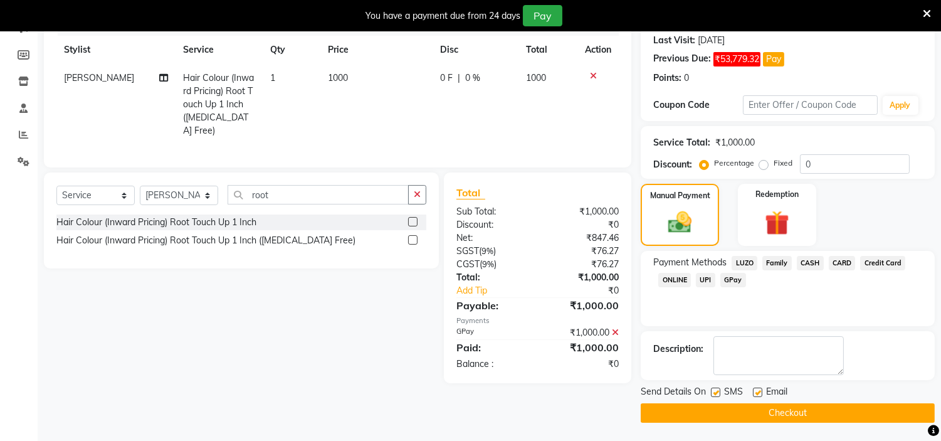
drag, startPoint x: 755, startPoint y: 412, endPoint x: 813, endPoint y: 312, distance: 115.4
click at [813, 312] on div "Payment Methods LUZO Family CASH CARD Credit Card ONLINE UPI GPay" at bounding box center [788, 288] width 294 height 75
click at [780, 407] on button "Checkout" at bounding box center [788, 412] width 294 height 19
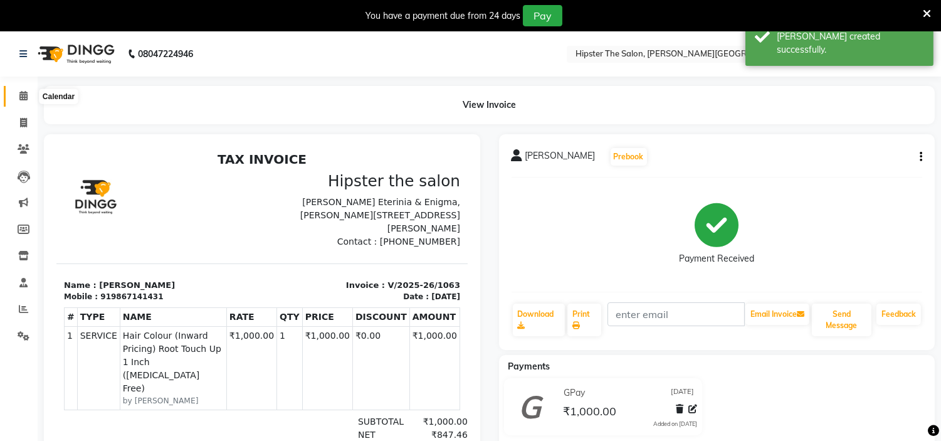
click at [23, 95] on icon at bounding box center [23, 95] width 8 height 9
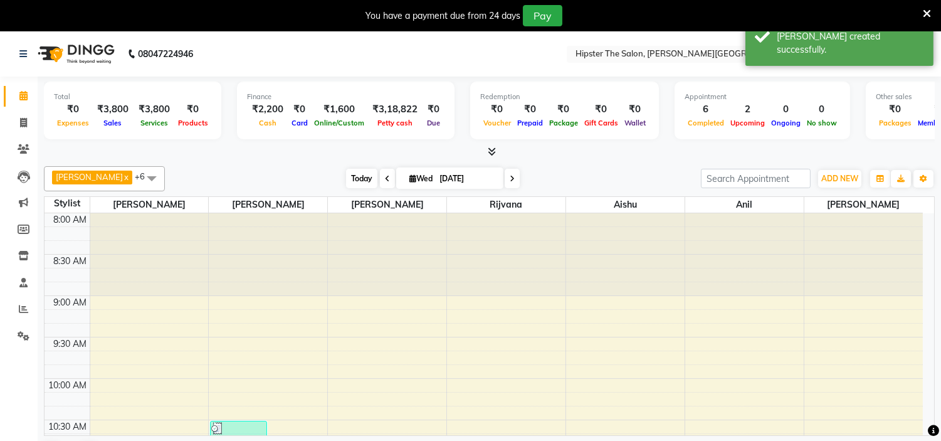
click at [346, 176] on span "Today" at bounding box center [361, 178] width 31 height 19
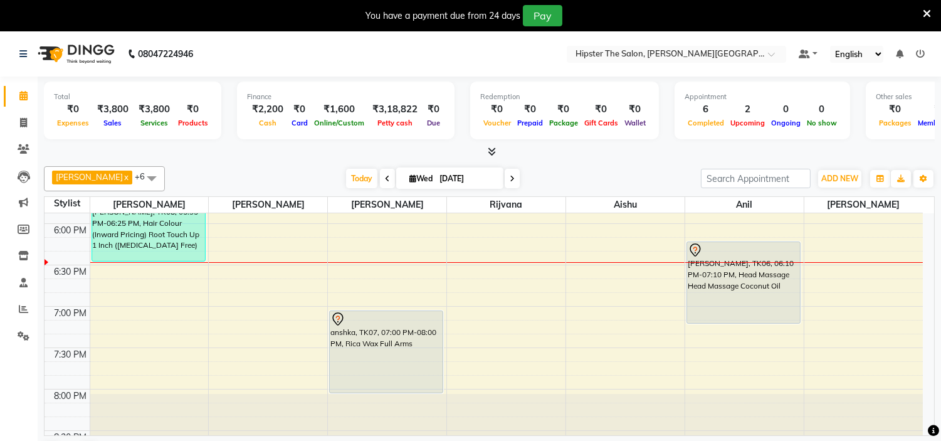
scroll to position [857, 0]
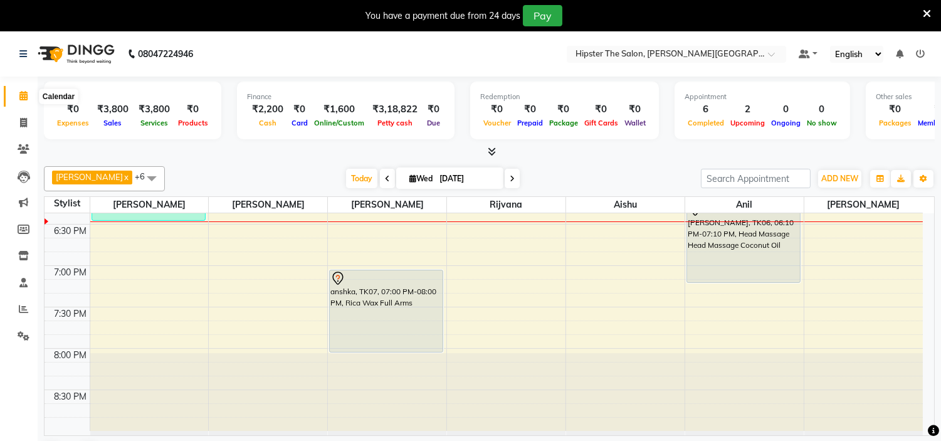
click at [26, 93] on icon at bounding box center [23, 95] width 8 height 9
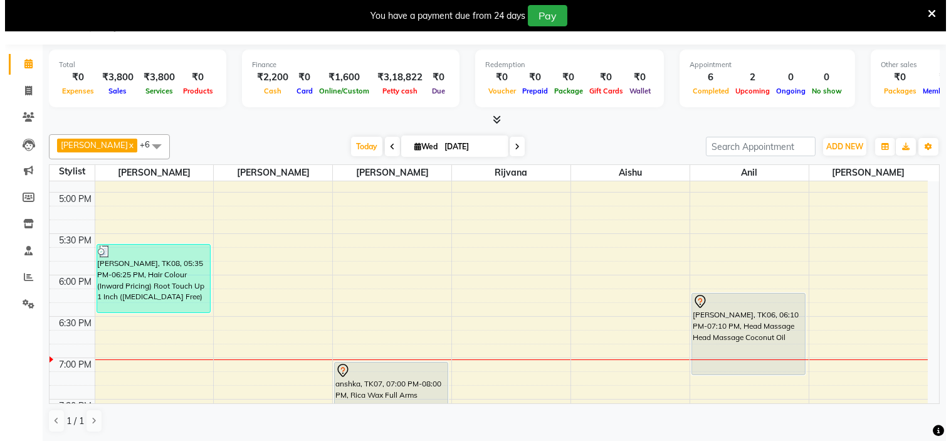
scroll to position [732, 0]
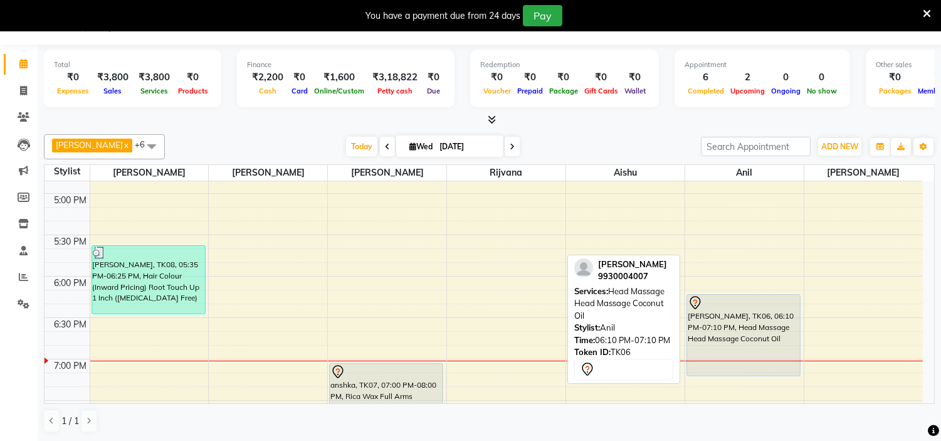
click at [716, 321] on div "[PERSON_NAME], TK06, 06:10 PM-07:10 PM, Head Massage Head Massage Coconut Oil" at bounding box center [743, 335] width 113 height 81
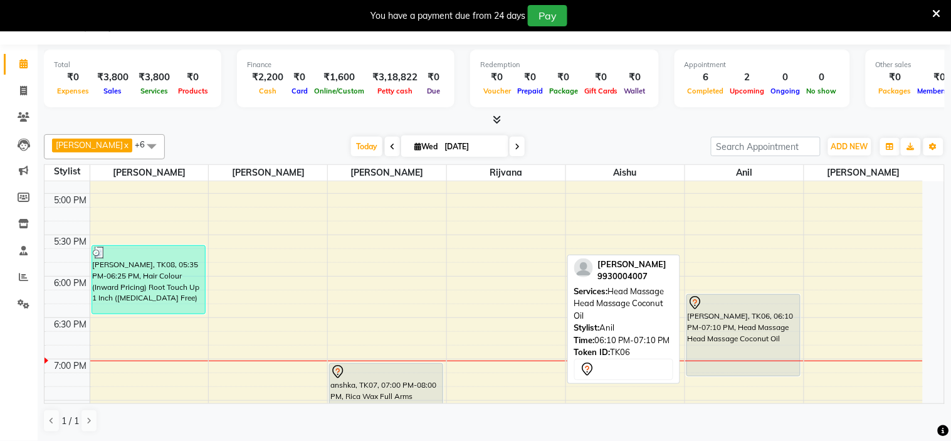
select select "7"
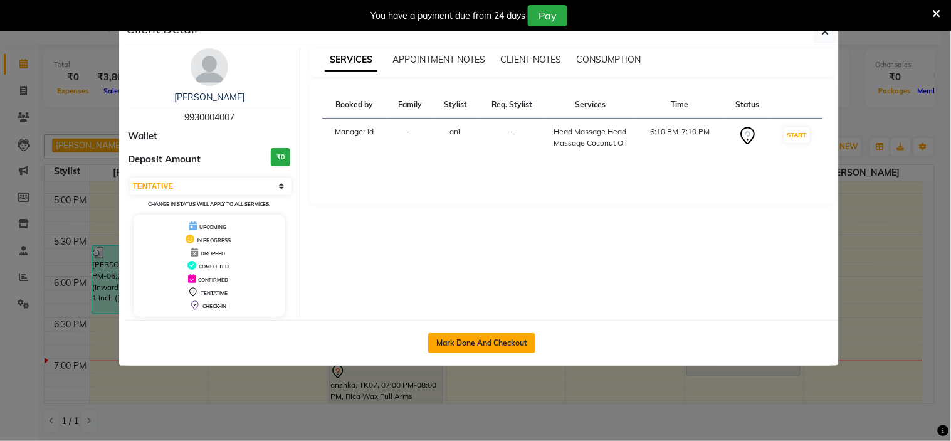
click at [484, 334] on button "Mark Done And Checkout" at bounding box center [481, 343] width 107 height 20
select select "8592"
select select "service"
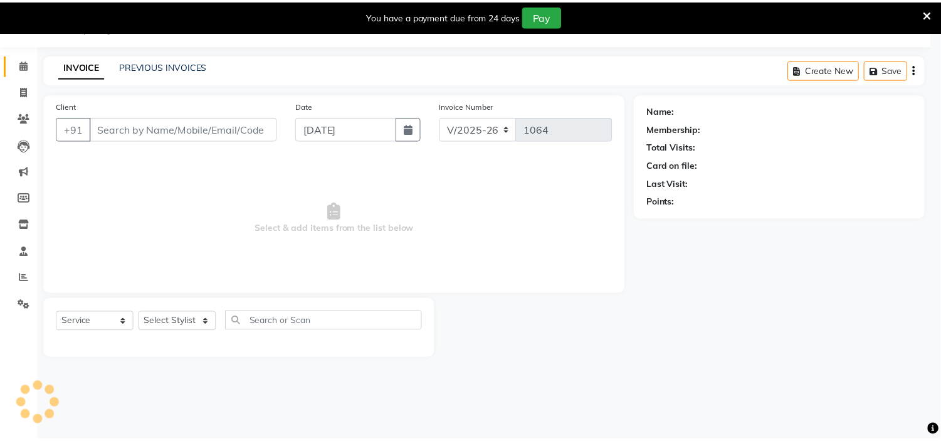
scroll to position [31, 0]
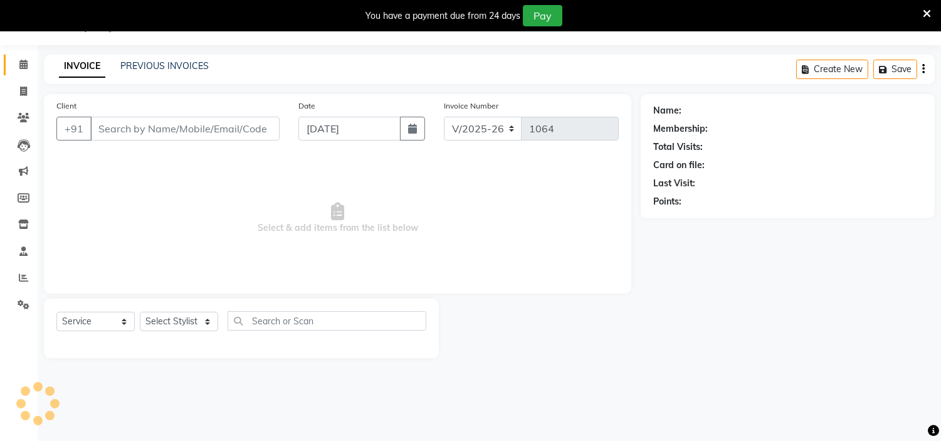
type input "9930004007"
select select "85986"
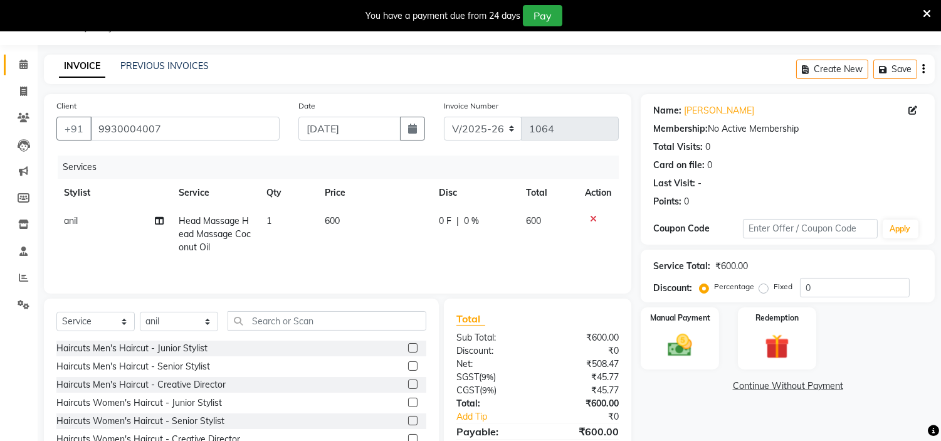
scroll to position [0, 0]
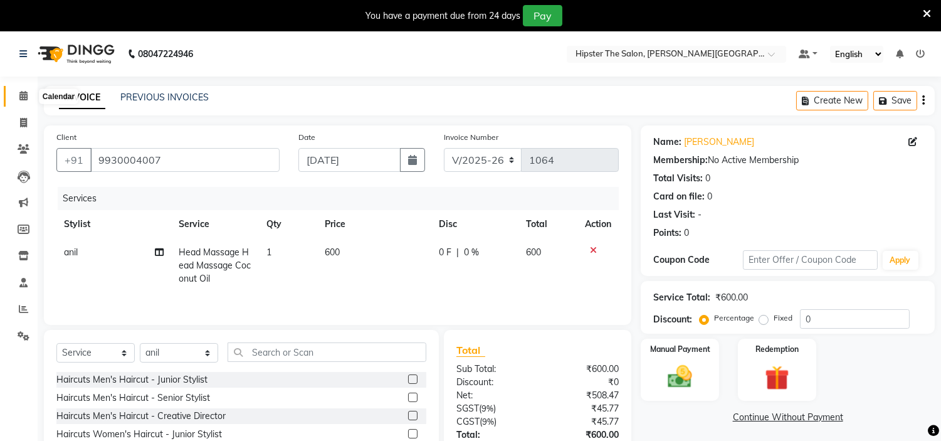
click at [22, 95] on icon at bounding box center [23, 95] width 8 height 9
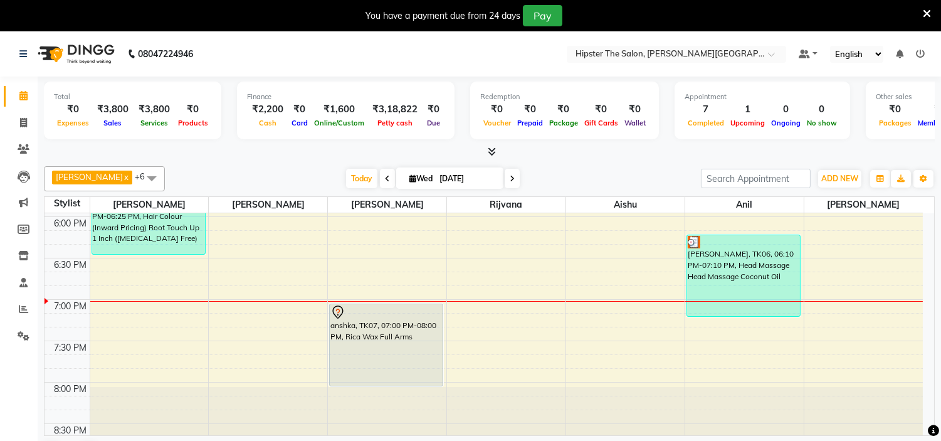
scroll to position [822, 0]
click at [772, 302] on div at bounding box center [744, 302] width 118 height 1
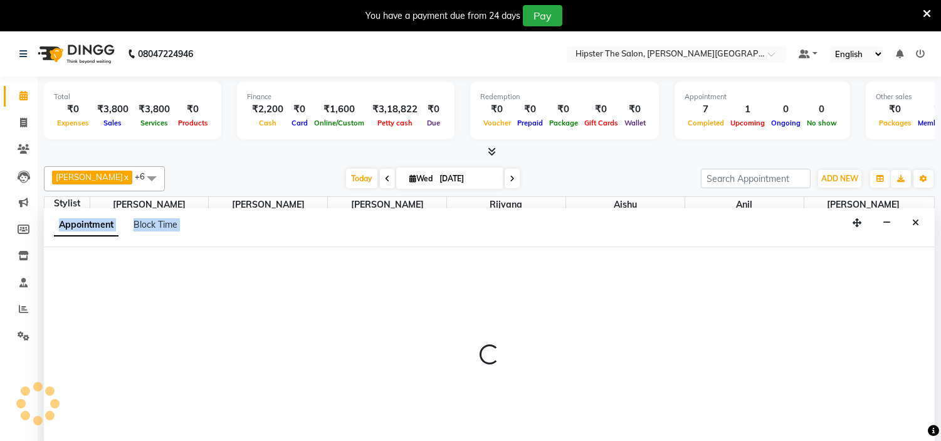
click at [772, 302] on div at bounding box center [489, 360] width 891 height 226
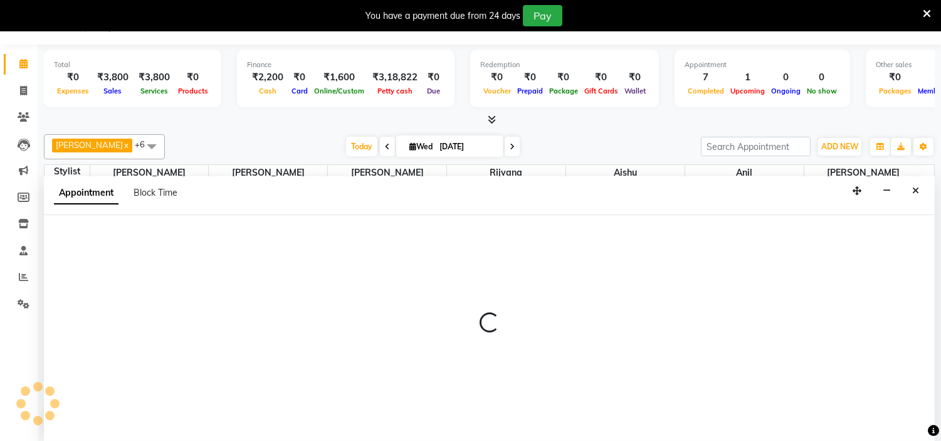
select select "85986"
select select "1125"
select select "tentative"
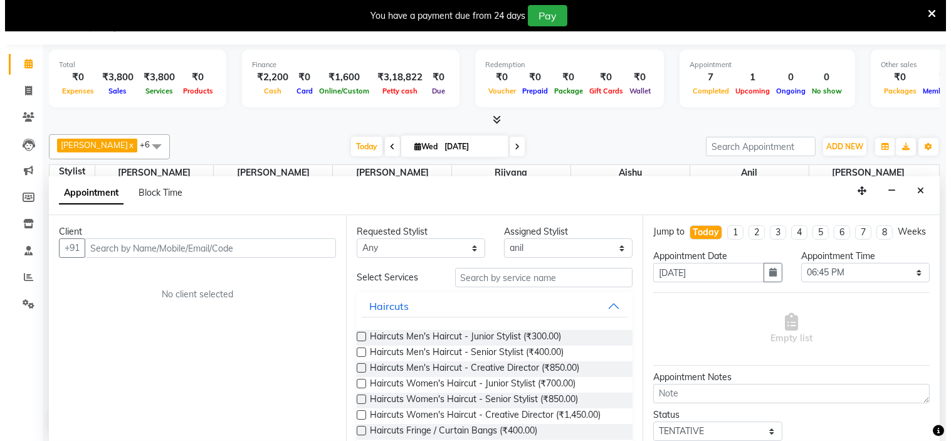
scroll to position [0, 0]
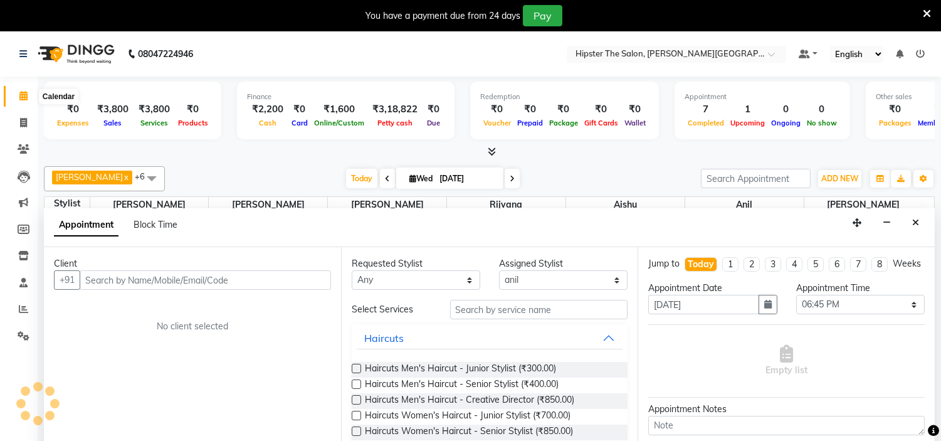
click at [30, 92] on span at bounding box center [24, 96] width 22 height 14
click at [18, 94] on span at bounding box center [24, 96] width 22 height 14
click at [23, 98] on icon at bounding box center [23, 95] width 8 height 9
click at [18, 123] on span at bounding box center [24, 123] width 22 height 14
select select "service"
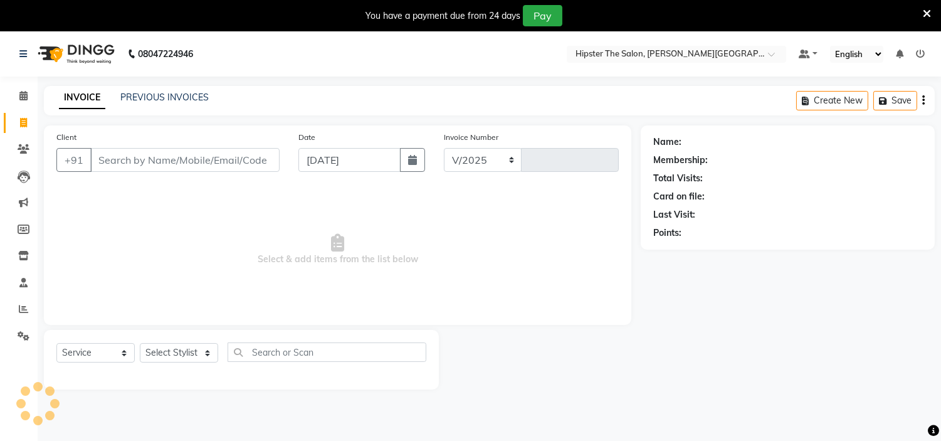
select select "8592"
type input "1064"
type input "7506769578"
click at [265, 165] on span "Add Client" at bounding box center [247, 160] width 50 height 13
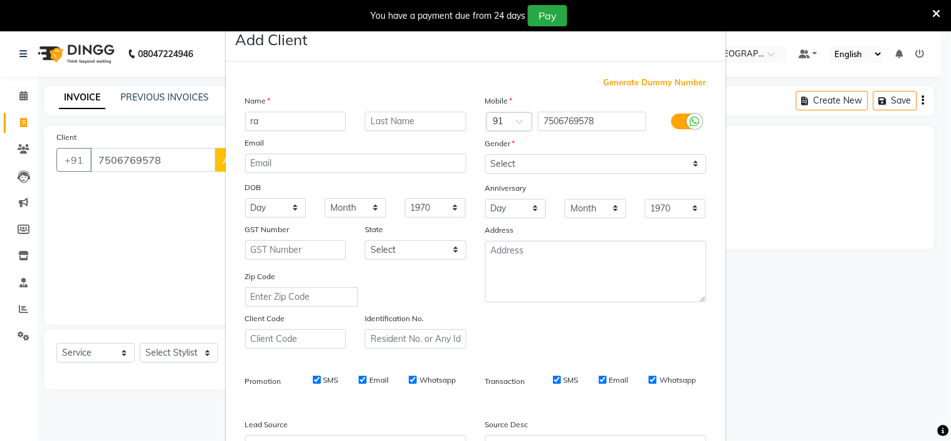
type input "r"
type input "Radhikha"
click at [664, 157] on select "Select [DEMOGRAPHIC_DATA] [DEMOGRAPHIC_DATA] Other Prefer Not To Say" at bounding box center [595, 163] width 221 height 19
select select "[DEMOGRAPHIC_DATA]"
click at [485, 154] on select "Select [DEMOGRAPHIC_DATA] [DEMOGRAPHIC_DATA] Other Prefer Not To Say" at bounding box center [595, 163] width 221 height 19
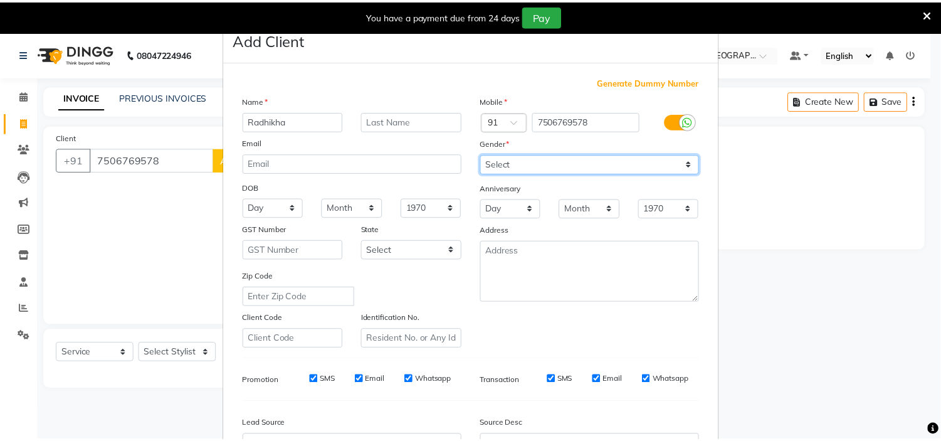
scroll to position [139, 0]
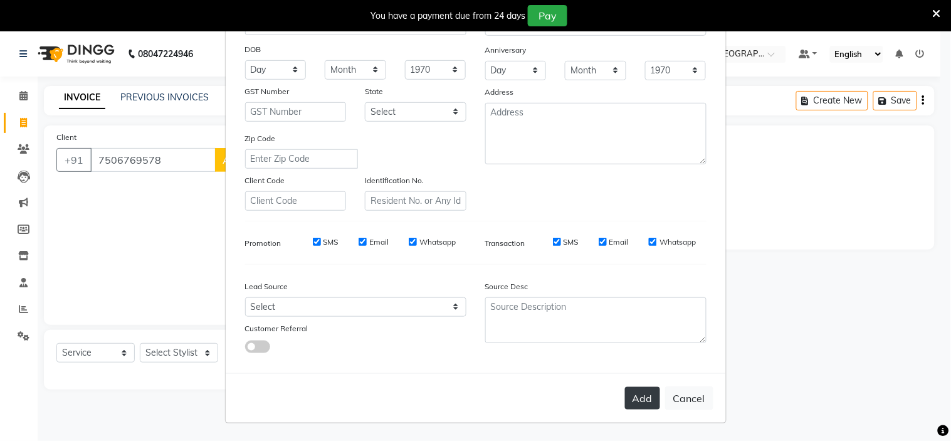
click at [636, 389] on button "Add" at bounding box center [642, 398] width 35 height 23
select select
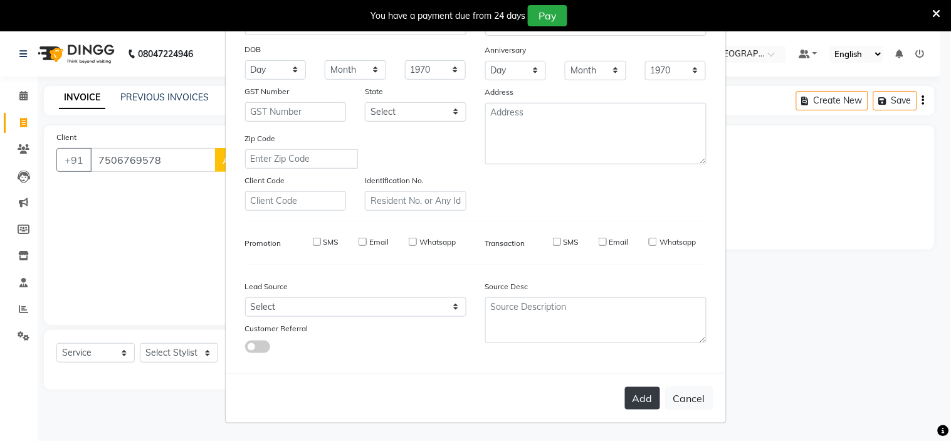
select select
checkbox input "false"
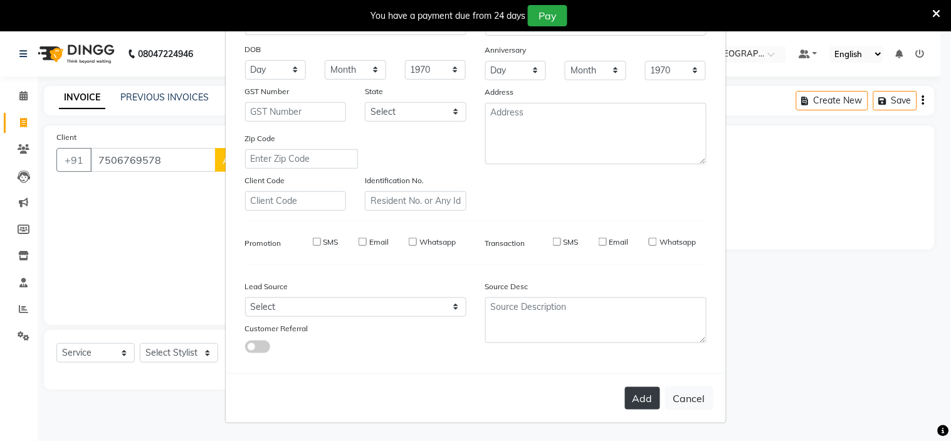
checkbox input "false"
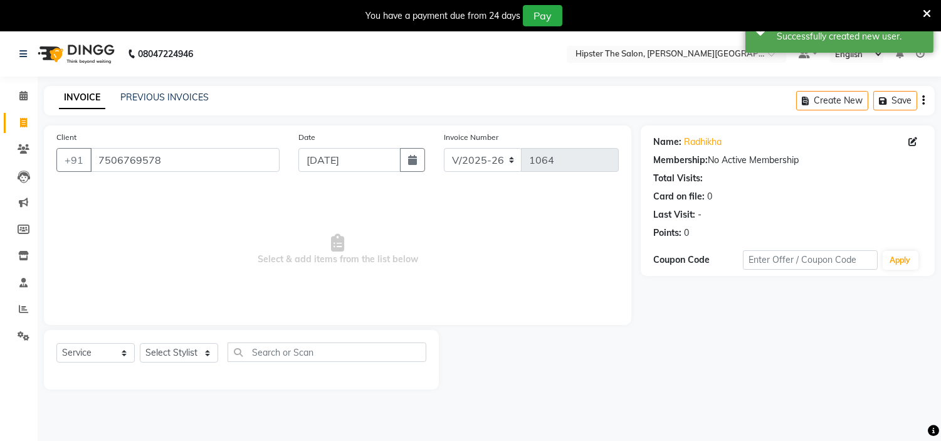
scroll to position [31, 0]
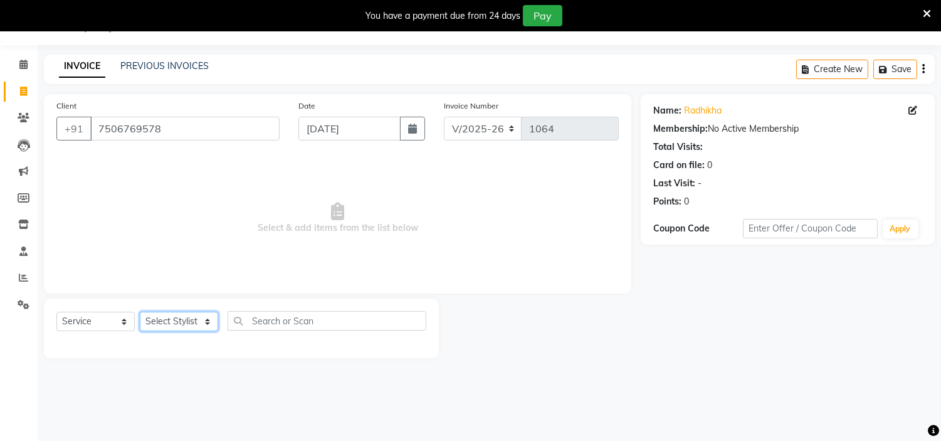
click at [210, 323] on select "Select Stylist [PERSON_NAME] [PERSON_NAME] [PERSON_NAME] [PERSON_NAME] Manager …" at bounding box center [179, 320] width 78 height 19
select select "85979"
click at [140, 312] on select "Select Stylist [PERSON_NAME] [PERSON_NAME] [PERSON_NAME] [PERSON_NAME] Manager …" at bounding box center [179, 320] width 78 height 19
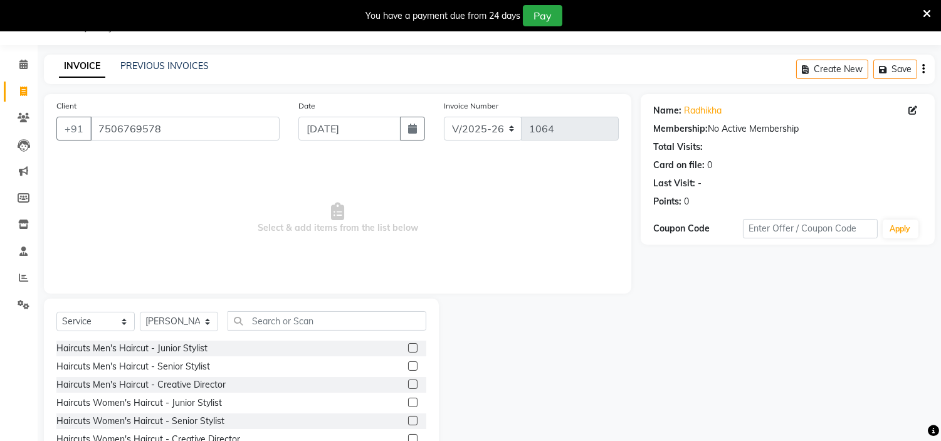
click at [408, 421] on label at bounding box center [412, 420] width 9 height 9
click at [408, 421] on input "checkbox" at bounding box center [412, 421] width 8 height 8
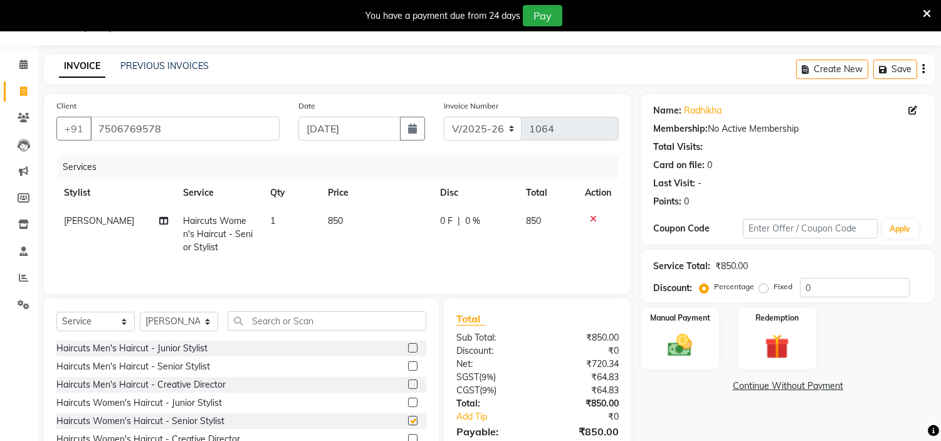
checkbox input "false"
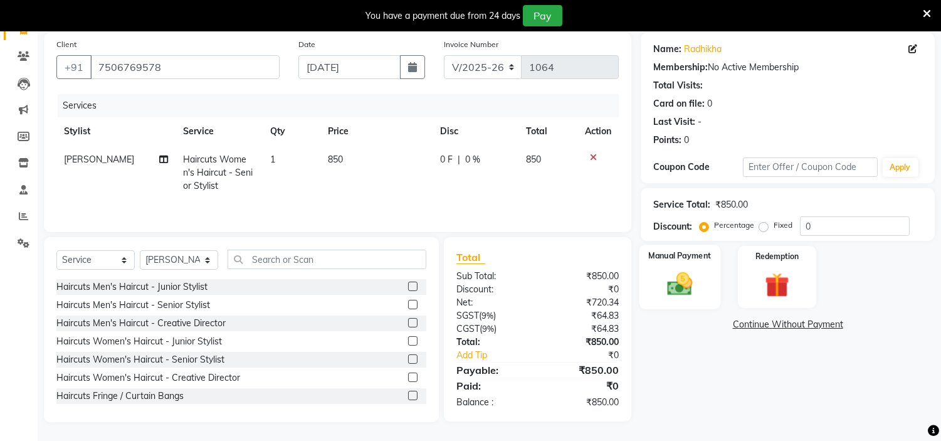
click at [696, 286] on img at bounding box center [679, 283] width 41 height 29
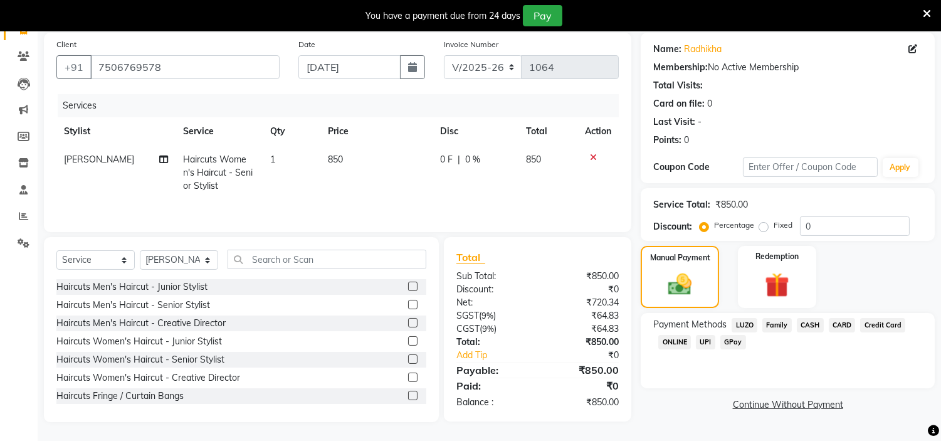
click at [813, 323] on span "CASH" at bounding box center [810, 325] width 27 height 14
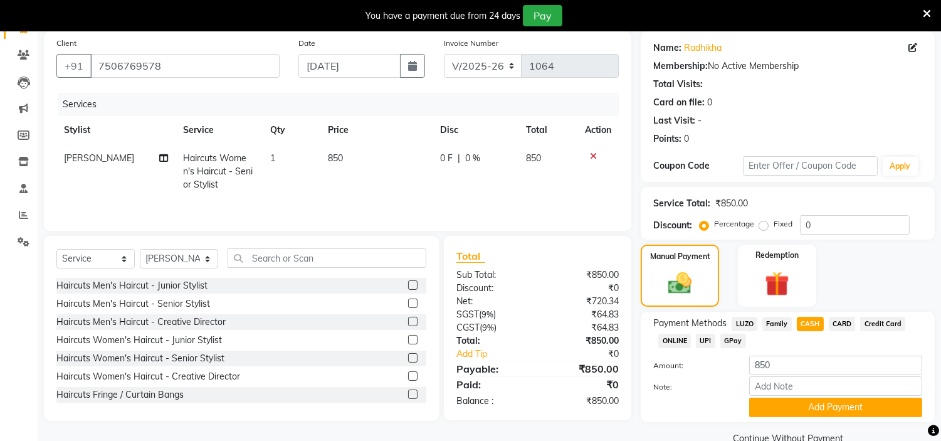
scroll to position [120, 0]
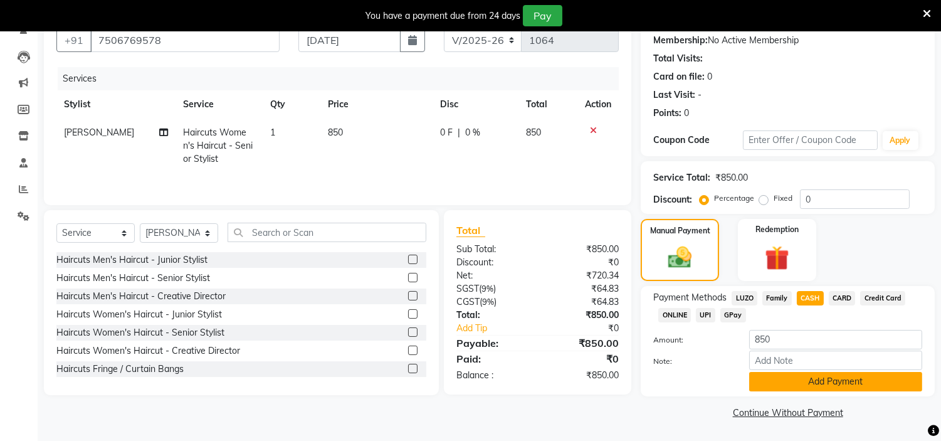
click at [849, 385] on button "Add Payment" at bounding box center [835, 381] width 173 height 19
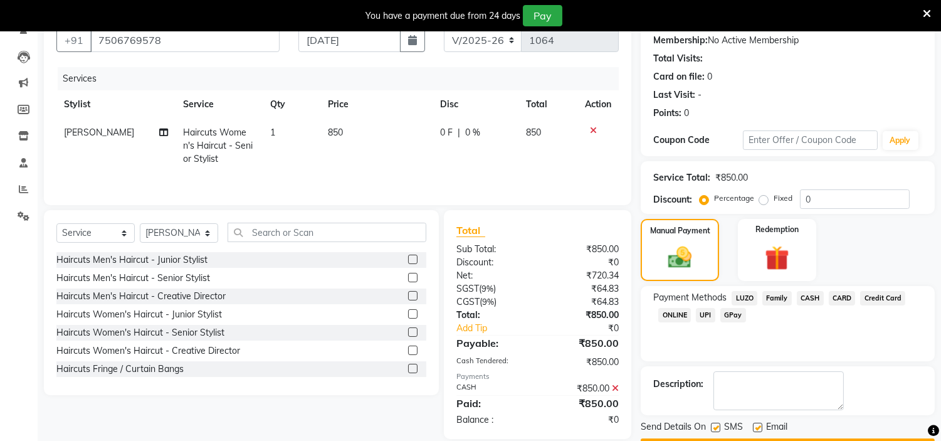
scroll to position [154, 0]
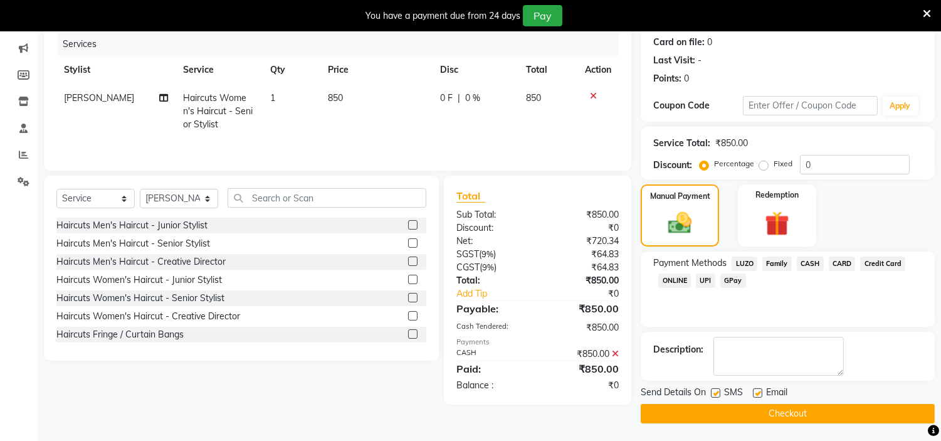
click at [837, 409] on button "Checkout" at bounding box center [788, 413] width 294 height 19
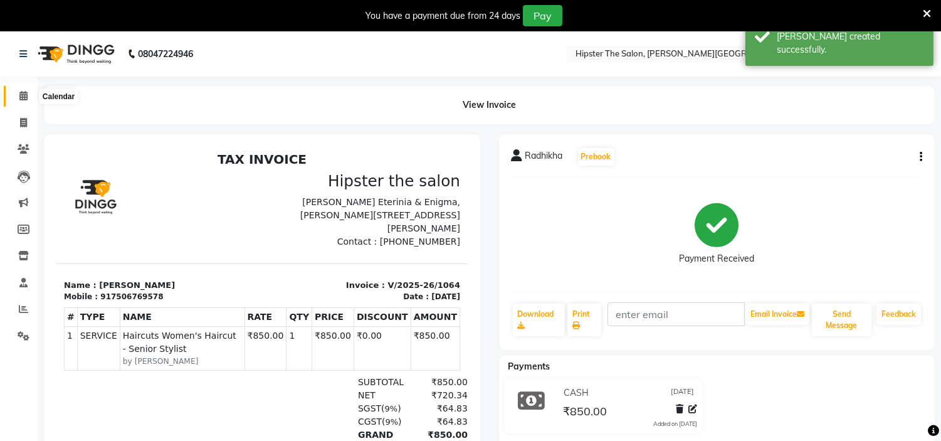
click at [22, 93] on icon at bounding box center [23, 95] width 8 height 9
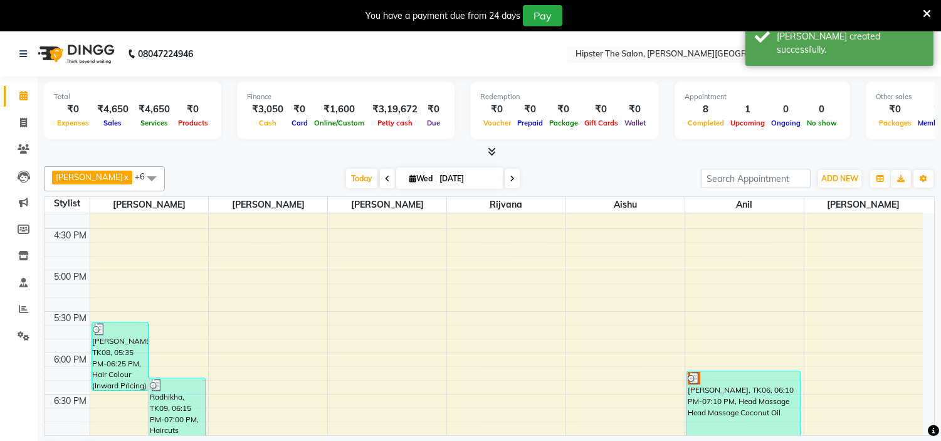
scroll to position [839, 0]
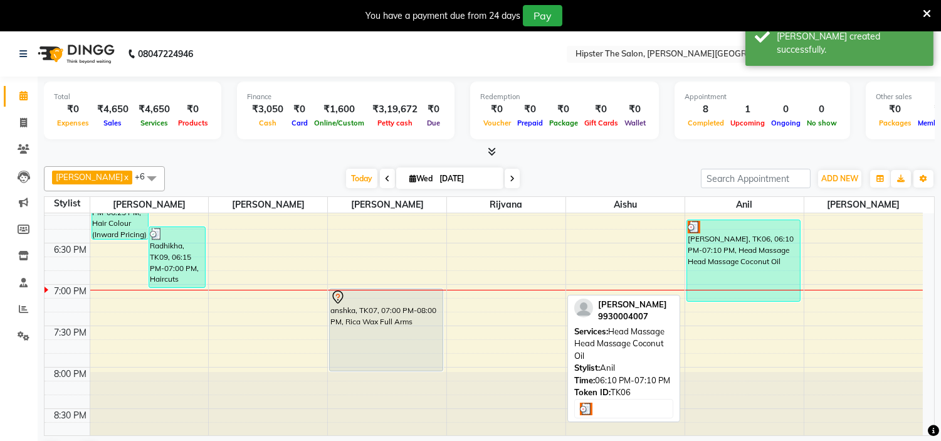
click at [726, 238] on div "[PERSON_NAME], TK06, 06:10 PM-07:10 PM, Head Massage Head Massage Coconut Oil" at bounding box center [743, 260] width 113 height 81
click at [753, 280] on div "[PERSON_NAME], TK06, 06:10 PM-07:10 PM, Head Massage Head Massage Coconut Oil" at bounding box center [743, 260] width 113 height 81
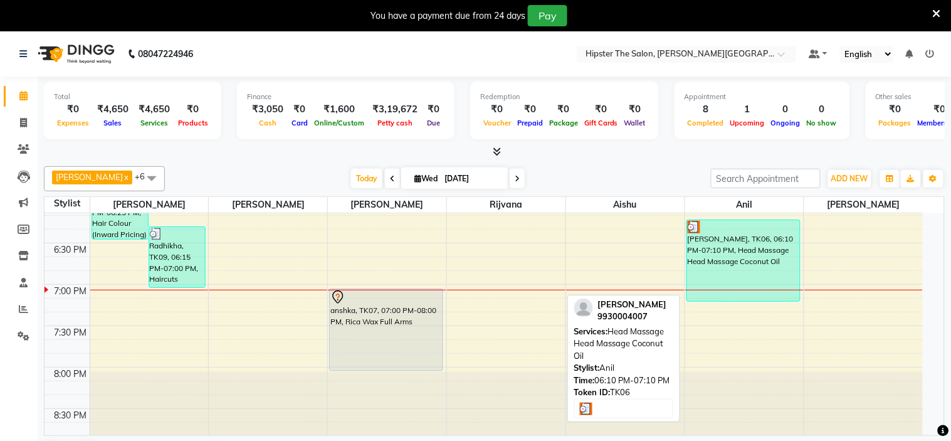
select select "3"
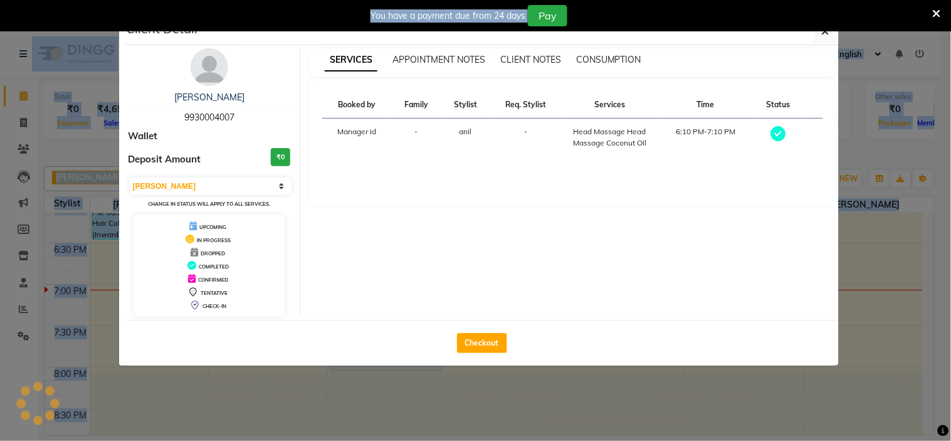
click at [753, 280] on div "Client Detail [PERSON_NAME] 9930004007 Wallet Deposit Amount ₹0 Select MARK DON…" at bounding box center [481, 191] width 713 height 347
click at [497, 347] on button "Checkout" at bounding box center [482, 343] width 50 height 20
select select "service"
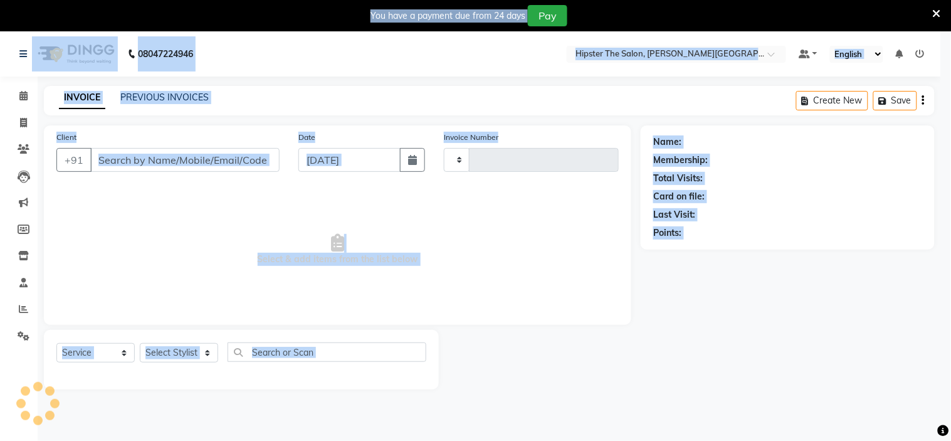
type input "1065"
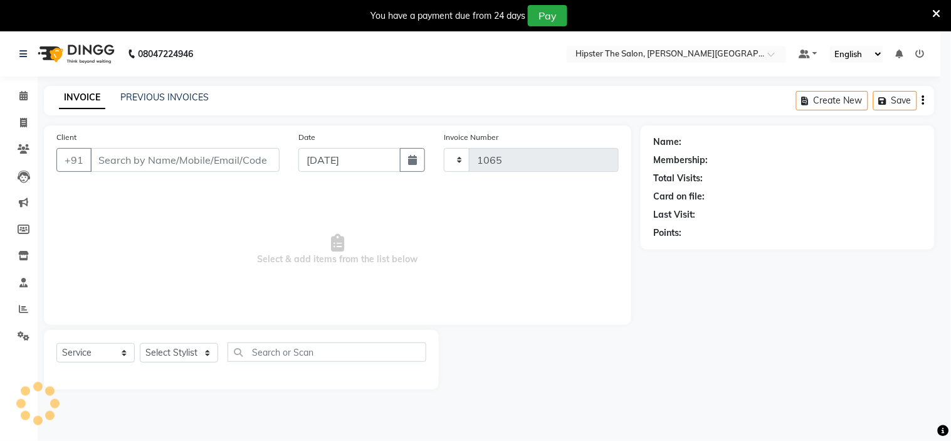
select select "8592"
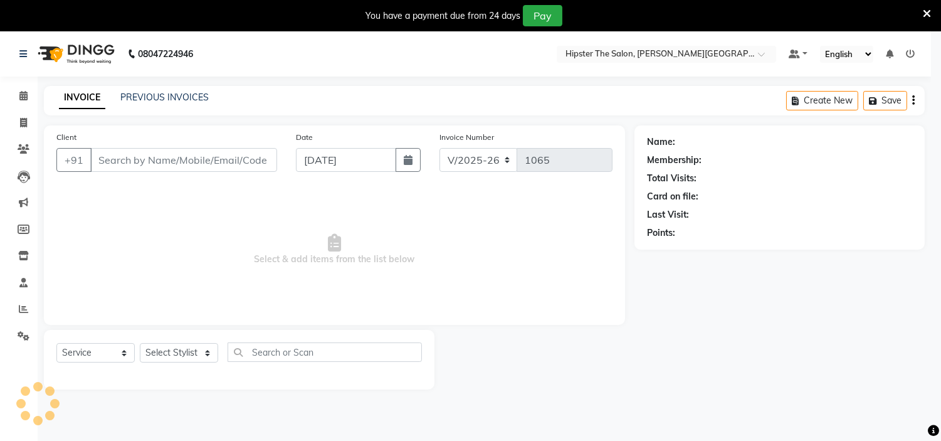
type input "9930004007"
select select "85986"
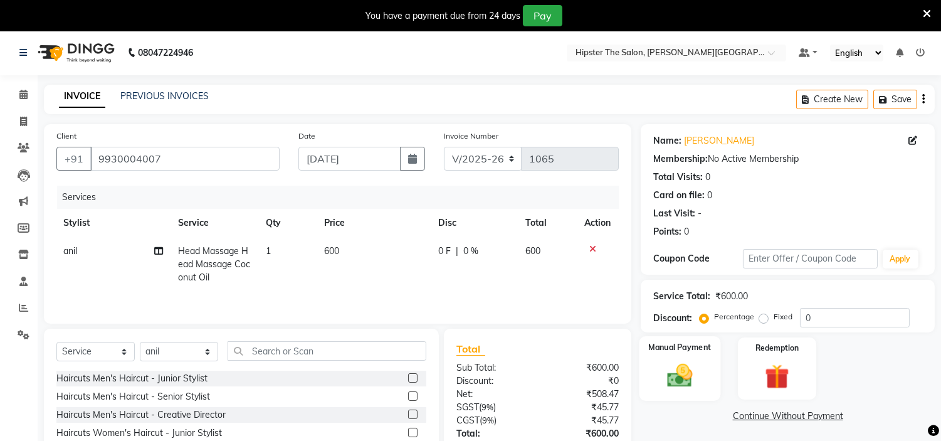
scroll to position [48, 0]
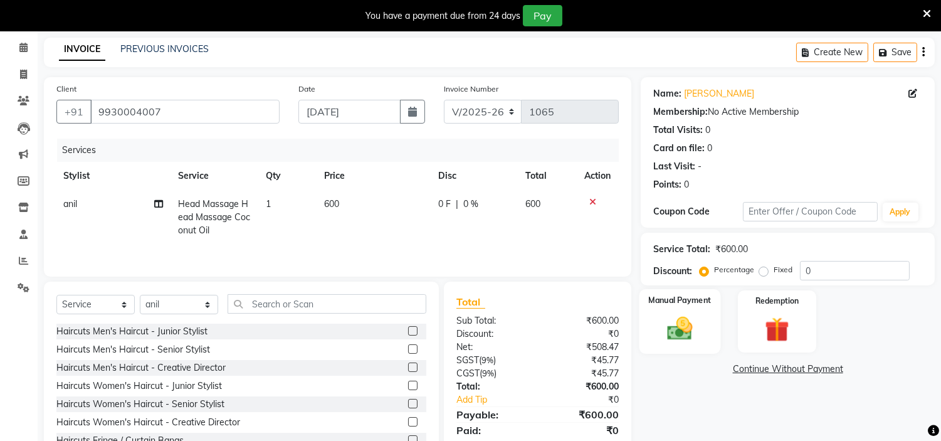
click at [684, 311] on div "Manual Payment" at bounding box center [679, 321] width 81 height 64
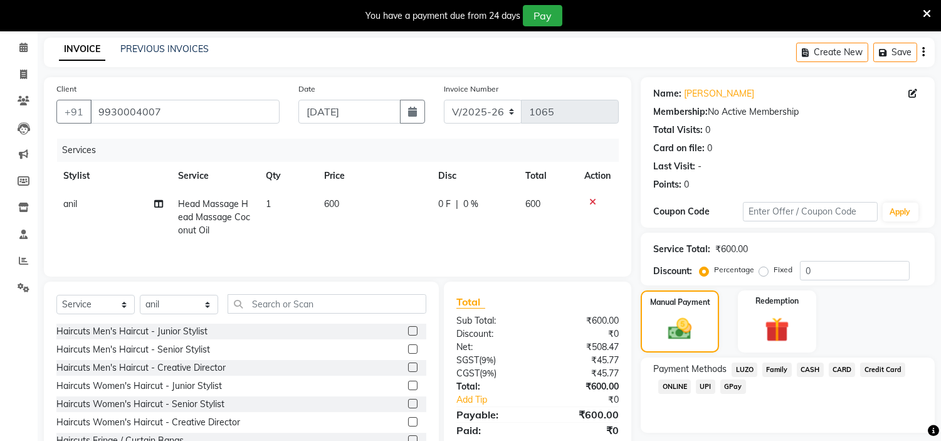
click at [811, 368] on span "CASH" at bounding box center [810, 369] width 27 height 14
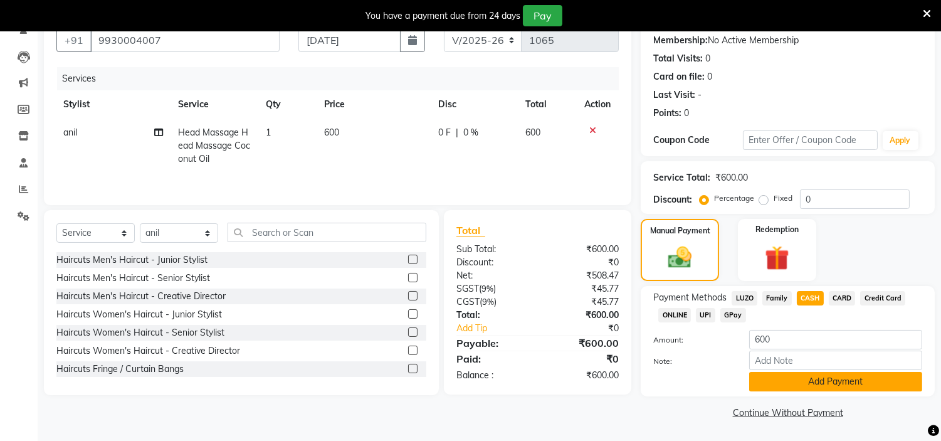
click at [817, 385] on button "Add Payment" at bounding box center [835, 381] width 173 height 19
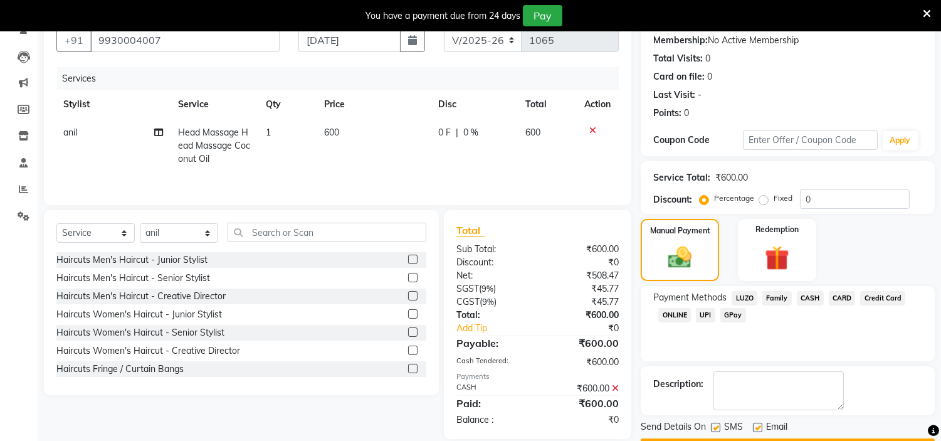
scroll to position [154, 0]
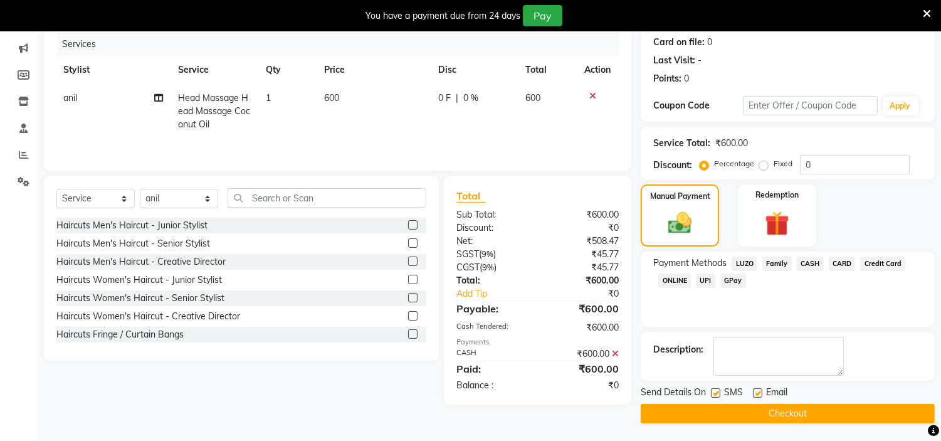
click at [847, 414] on button "Checkout" at bounding box center [788, 413] width 294 height 19
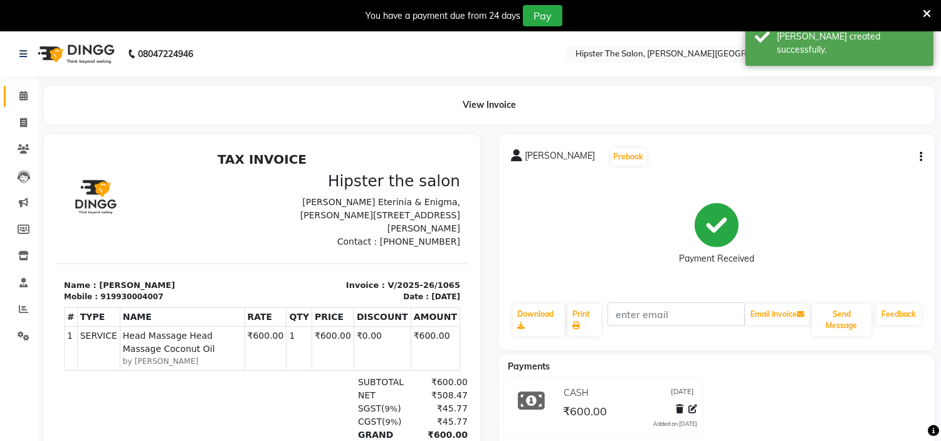
click at [26, 98] on icon at bounding box center [23, 95] width 8 height 9
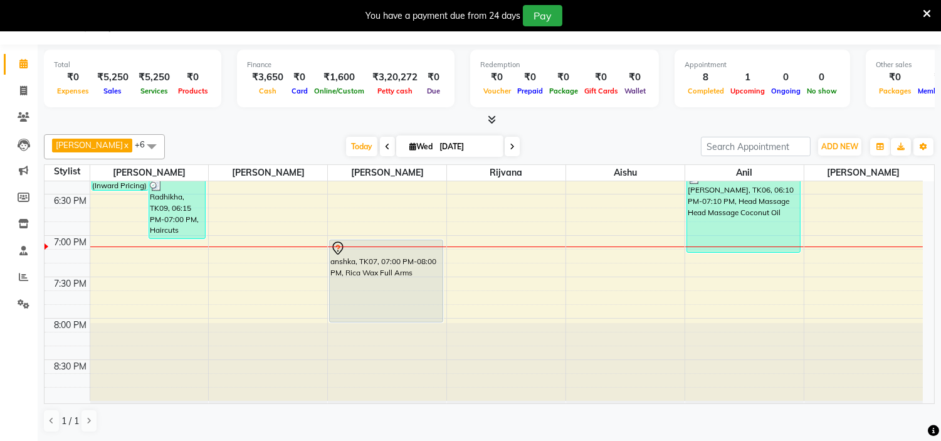
scroll to position [857, 0]
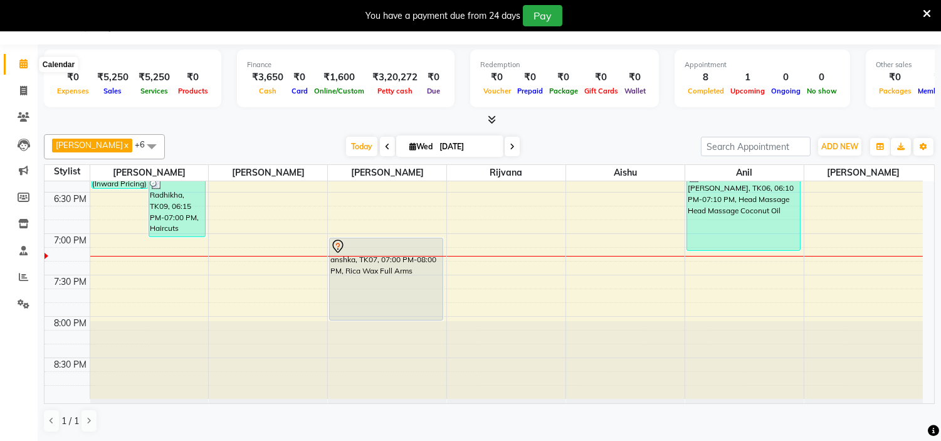
click at [23, 66] on icon at bounding box center [23, 63] width 8 height 9
click at [22, 280] on icon at bounding box center [23, 276] width 9 height 9
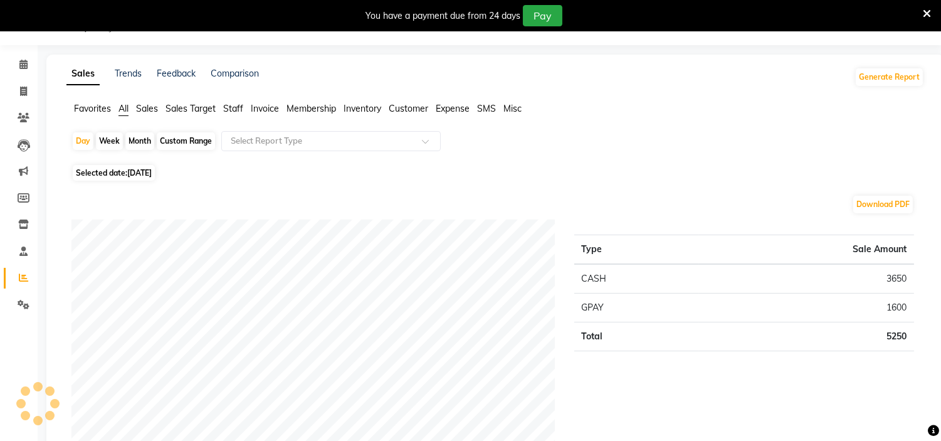
scroll to position [32, 0]
click at [234, 105] on span "Staff" at bounding box center [233, 107] width 20 height 11
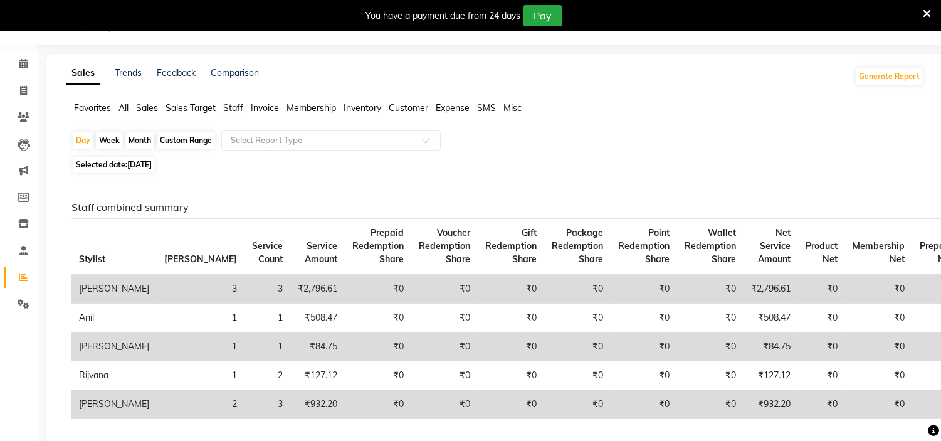
click at [142, 139] on div "Month" at bounding box center [139, 141] width 29 height 18
select select "9"
select select "2025"
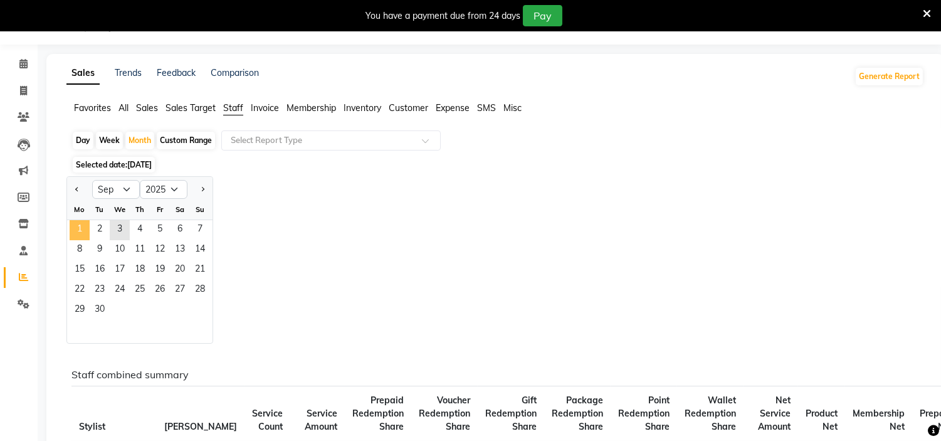
click at [78, 229] on span "1" at bounding box center [80, 230] width 20 height 20
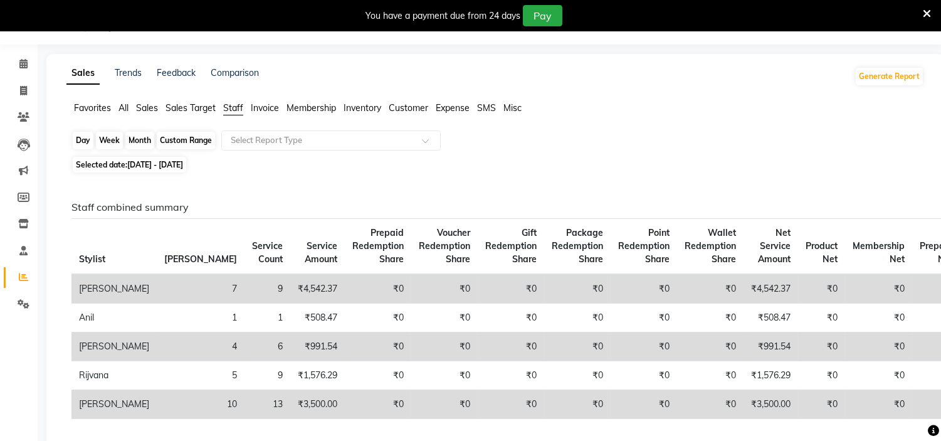
click at [133, 140] on div "Month" at bounding box center [139, 141] width 29 height 18
select select "9"
select select "2025"
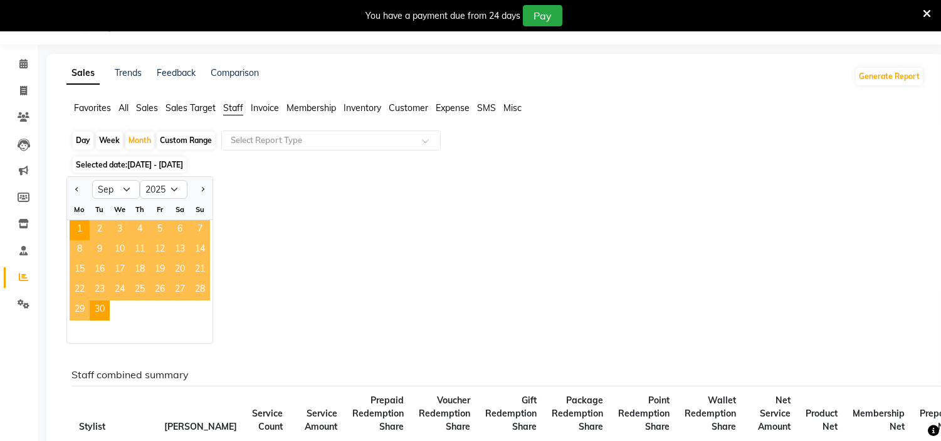
click at [120, 227] on span "3" at bounding box center [120, 230] width 20 height 20
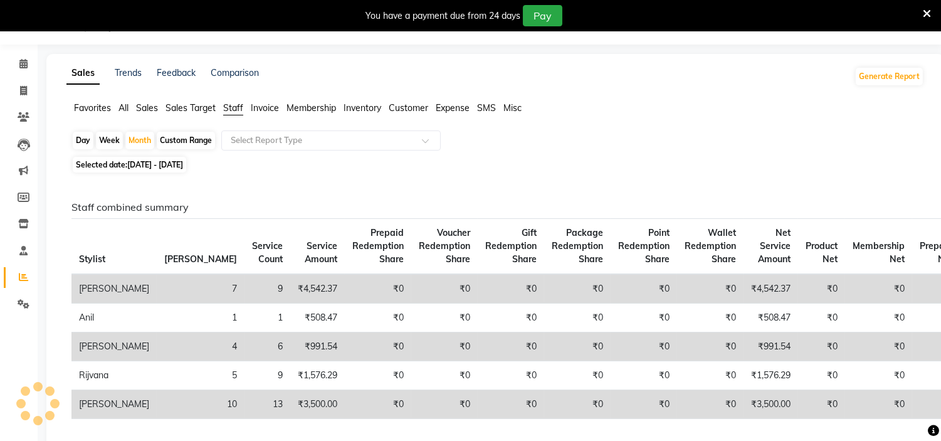
click at [86, 140] on div "Day" at bounding box center [83, 141] width 21 height 18
select select "9"
select select "2025"
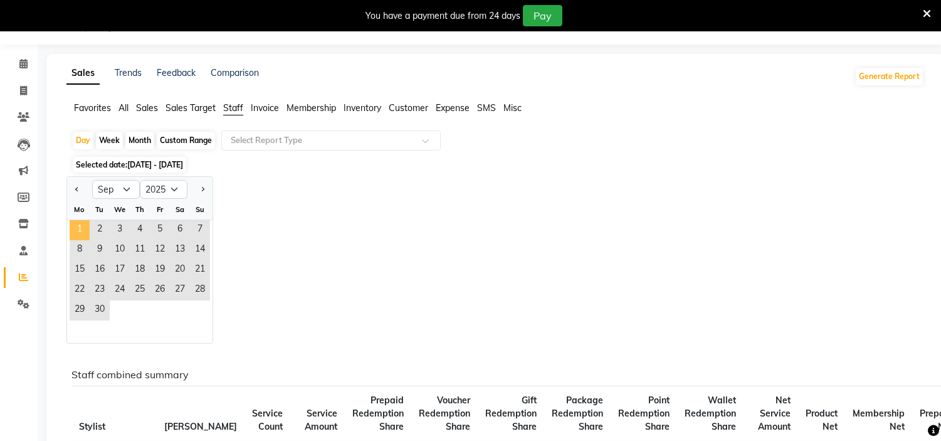
click at [78, 229] on span "1" at bounding box center [80, 230] width 20 height 20
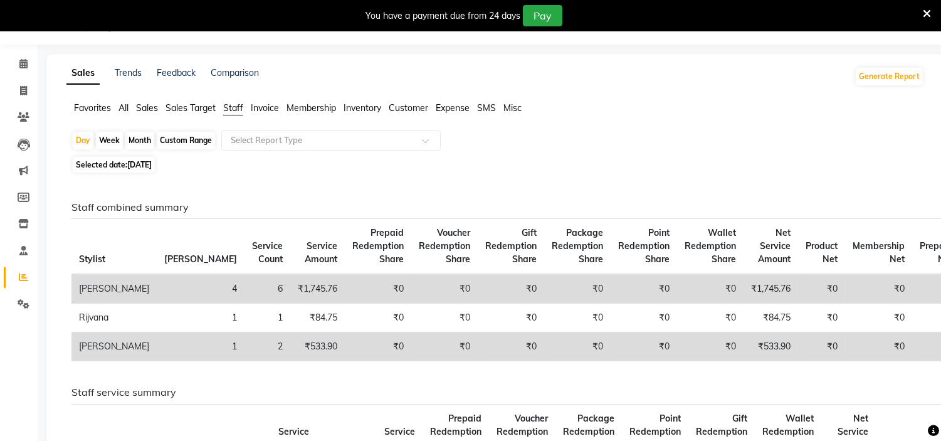
click at [108, 142] on div "Week" at bounding box center [109, 141] width 27 height 18
select select "9"
select select "2025"
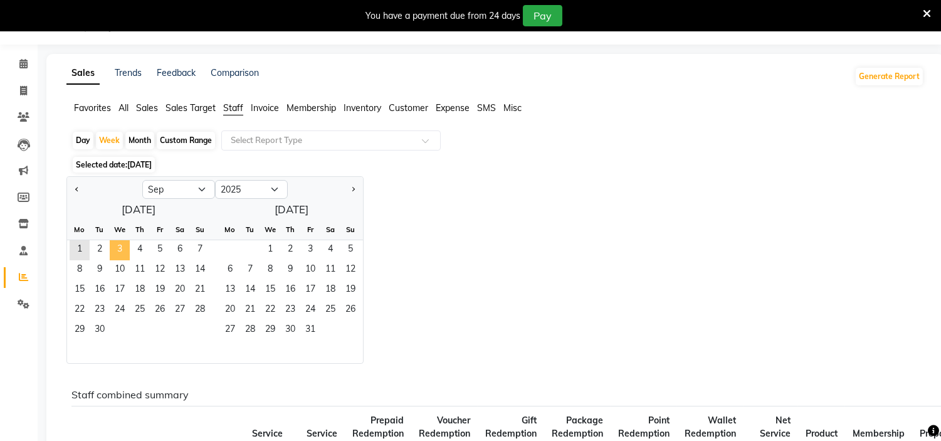
click at [120, 245] on span "3" at bounding box center [120, 250] width 20 height 20
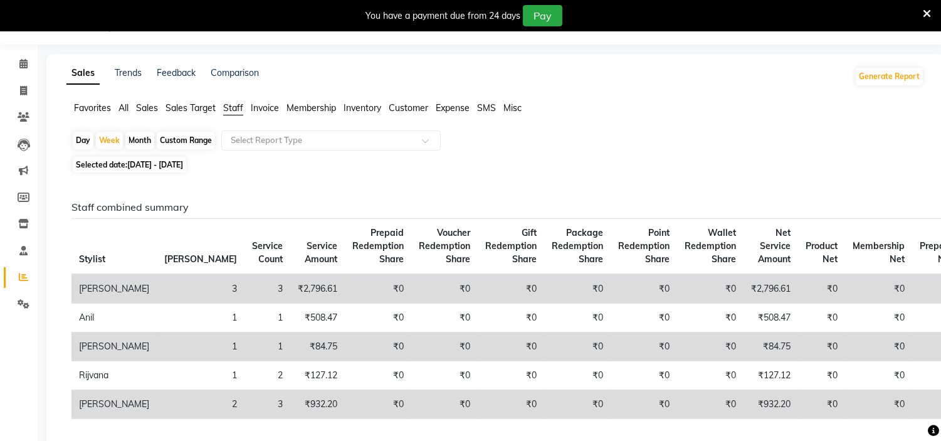
click at [183, 166] on span "[DATE] - [DATE]" at bounding box center [155, 164] width 56 height 9
select select "9"
select select "2025"
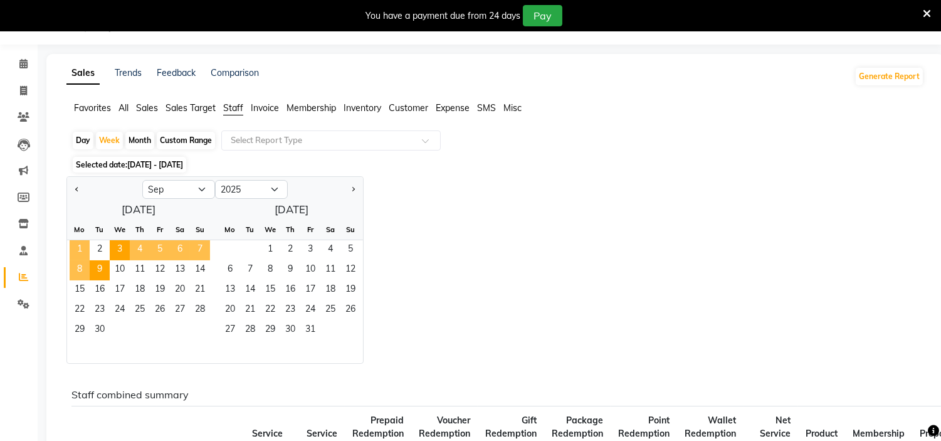
click at [81, 246] on span "1" at bounding box center [80, 250] width 20 height 20
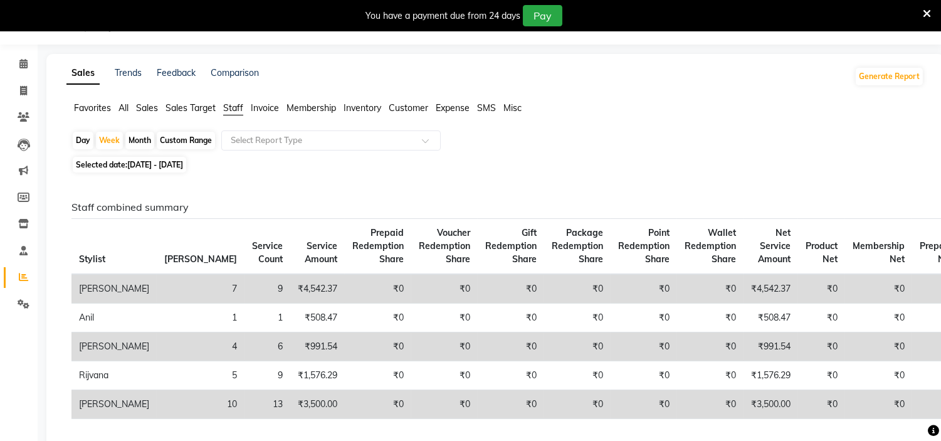
scroll to position [0, 0]
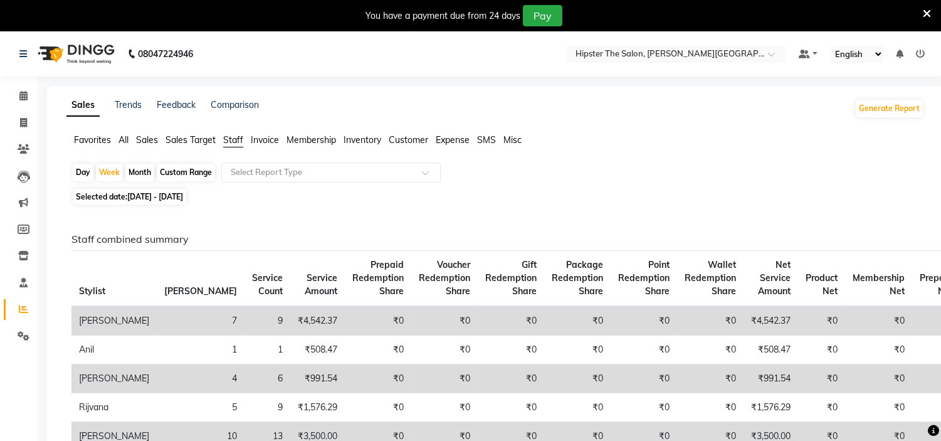
click at [141, 175] on div "Month" at bounding box center [139, 173] width 29 height 18
select select "9"
select select "2025"
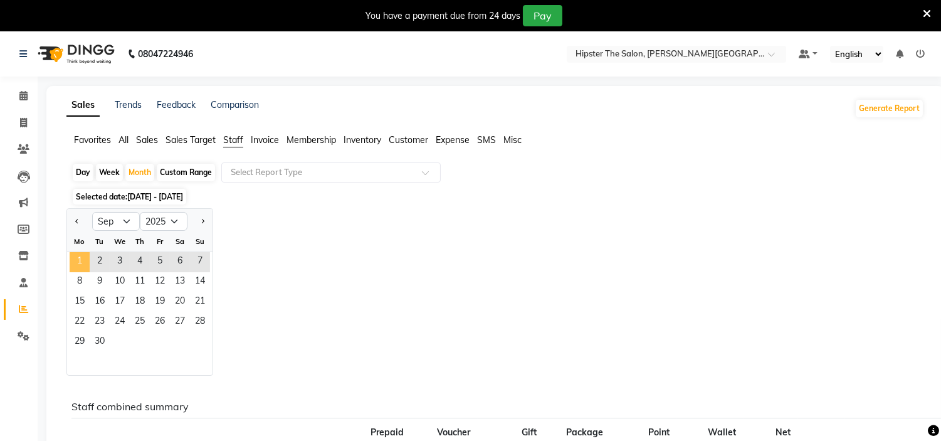
click at [80, 261] on span "1" at bounding box center [80, 262] width 20 height 20
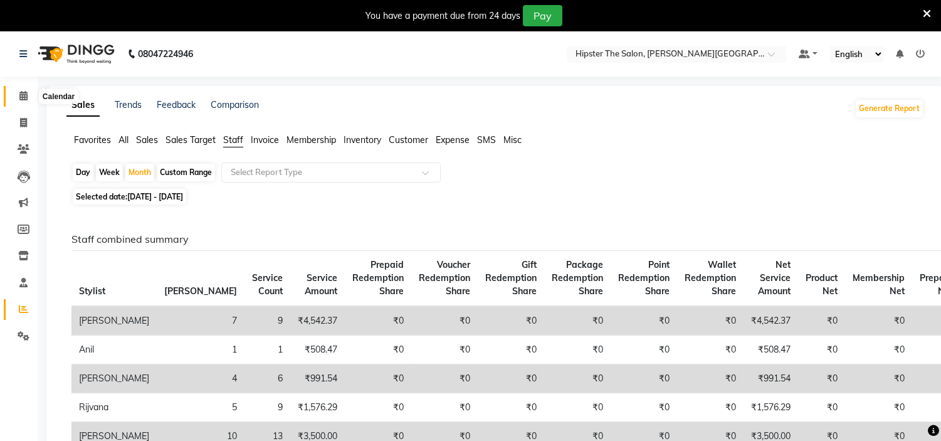
click at [25, 95] on icon at bounding box center [23, 95] width 8 height 9
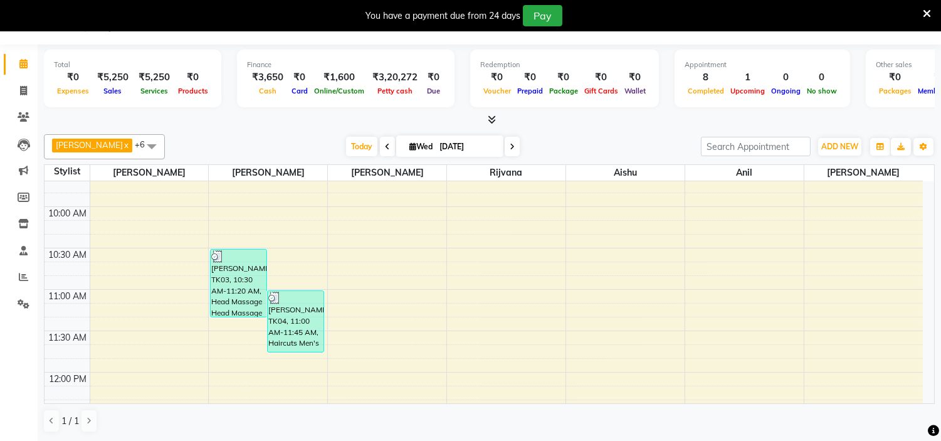
scroll to position [4, 0]
